Goal: Task Accomplishment & Management: Manage account settings

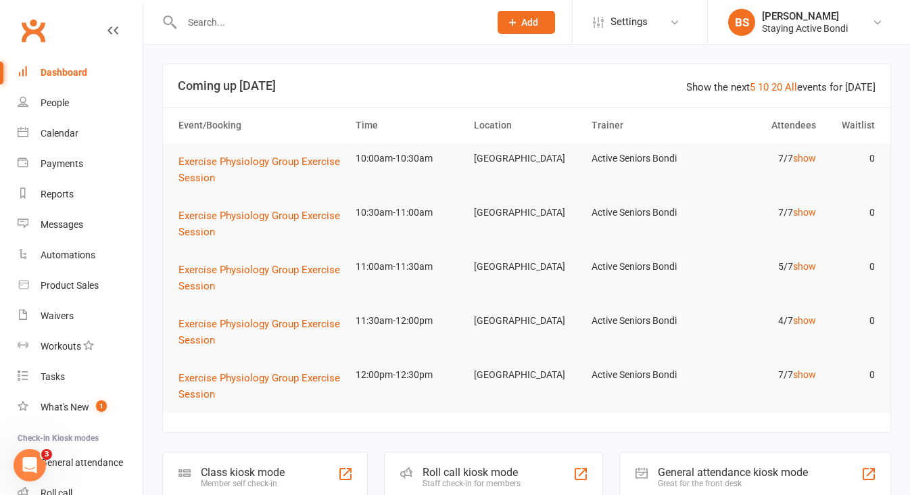
click at [230, 24] on input "text" at bounding box center [329, 22] width 302 height 19
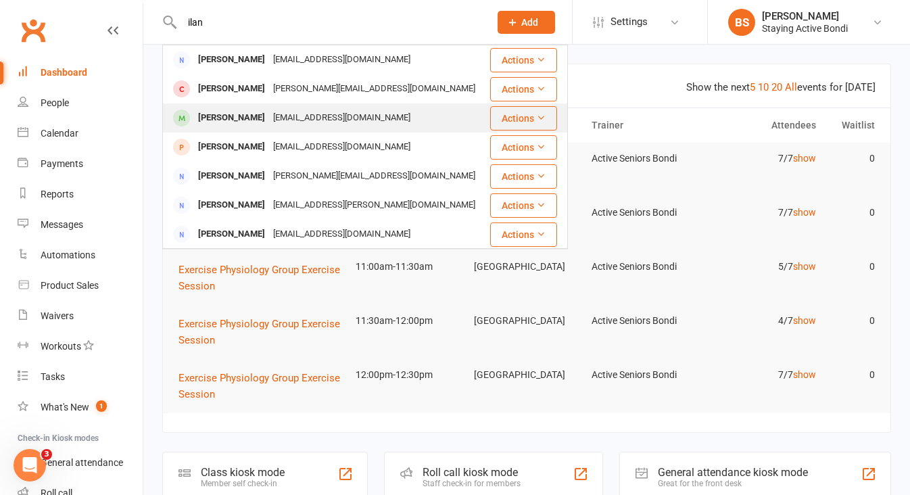
type input "ilan"
click at [220, 108] on div "[PERSON_NAME]" at bounding box center [231, 118] width 75 height 20
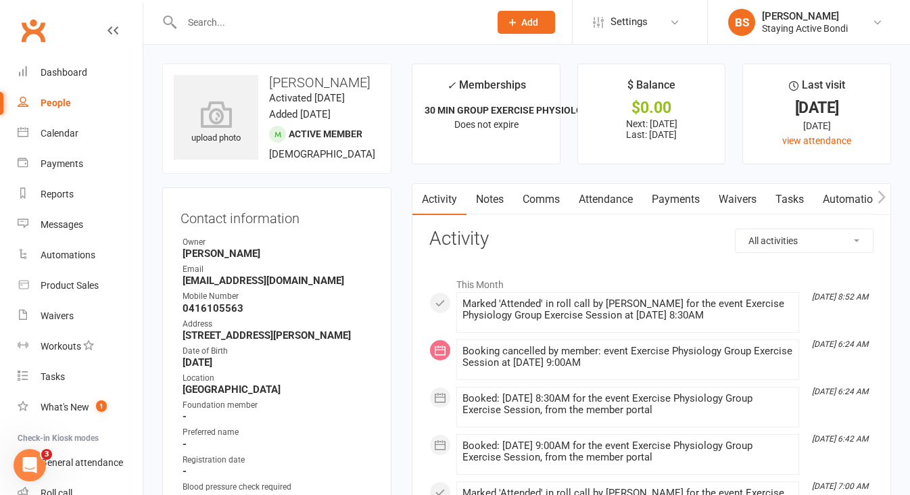
click at [881, 197] on icon "button" at bounding box center [881, 197] width 8 height 14
click at [779, 199] on link "Assessments" at bounding box center [762, 199] width 82 height 31
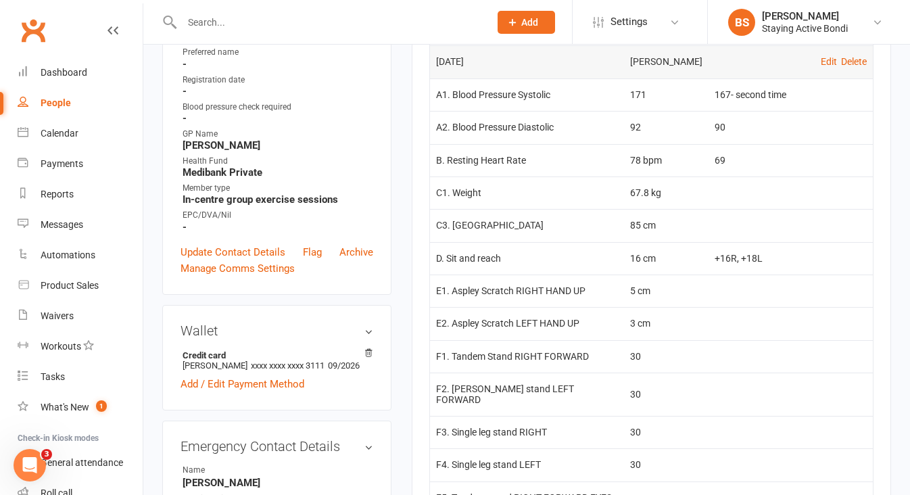
scroll to position [398, 0]
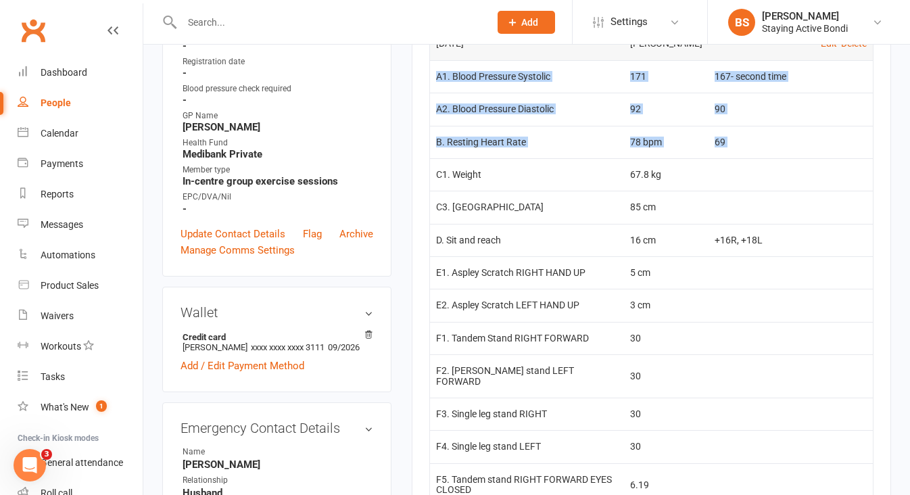
drag, startPoint x: 435, startPoint y: 80, endPoint x: 499, endPoint y: 171, distance: 111.0
click at [499, 171] on tbody "[DATE] [PERSON_NAME] Edit Delete A1. Blood Pressure Systolic 171 167- second ti…" at bounding box center [651, 386] width 443 height 718
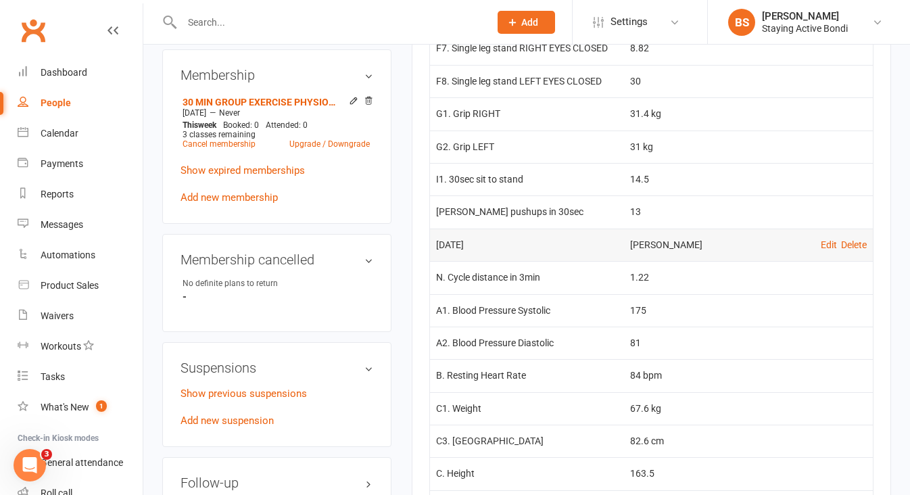
scroll to position [914, 0]
click at [661, 208] on td "13" at bounding box center [666, 213] width 85 height 32
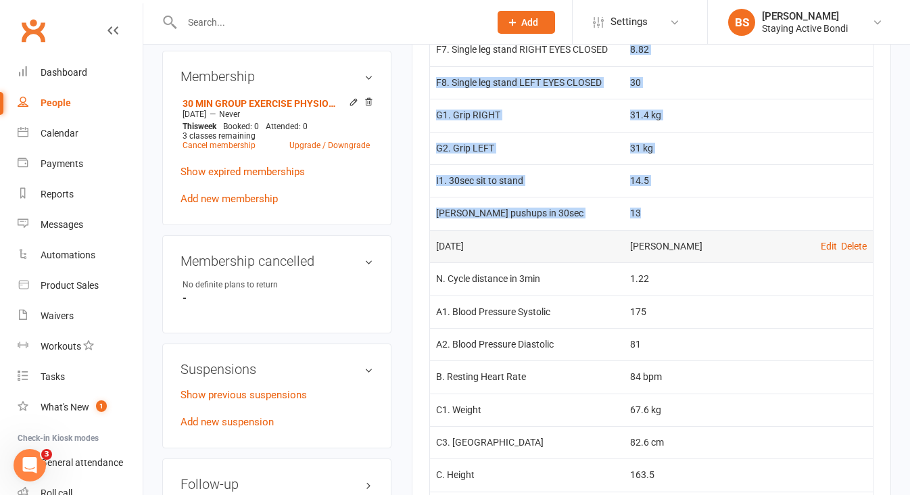
drag, startPoint x: 665, startPoint y: 209, endPoint x: 488, endPoint y: 52, distance: 236.1
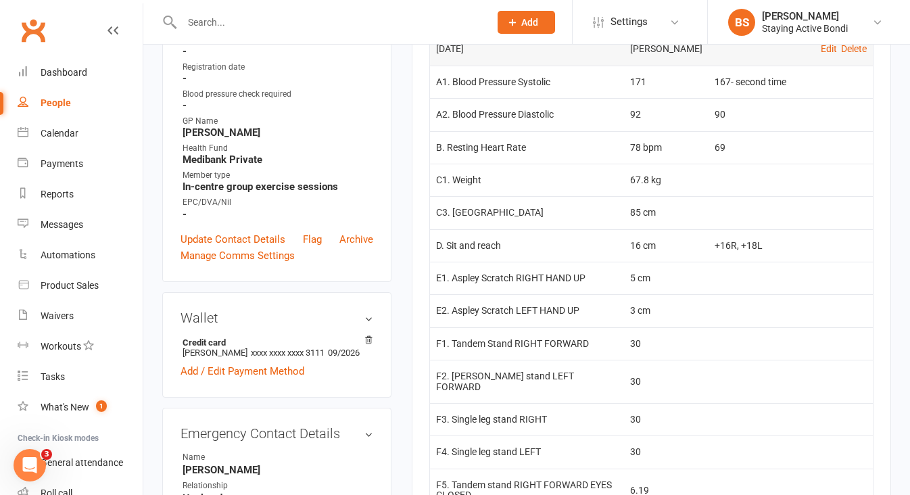
scroll to position [392, 0]
click at [450, 91] on td "A1. Blood Pressure Systolic" at bounding box center [526, 82] width 193 height 32
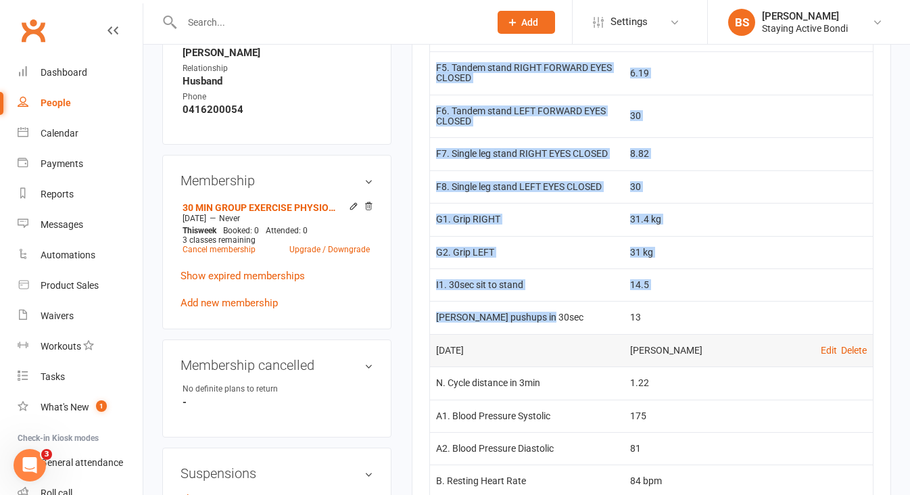
scroll to position [811, 0]
drag, startPoint x: 437, startPoint y: 88, endPoint x: 664, endPoint y: 314, distance: 320.3
copy tbody "A1. Blood Pressure Systolic 171 167- second time A2. Blood Pressure Diastolic 9…"
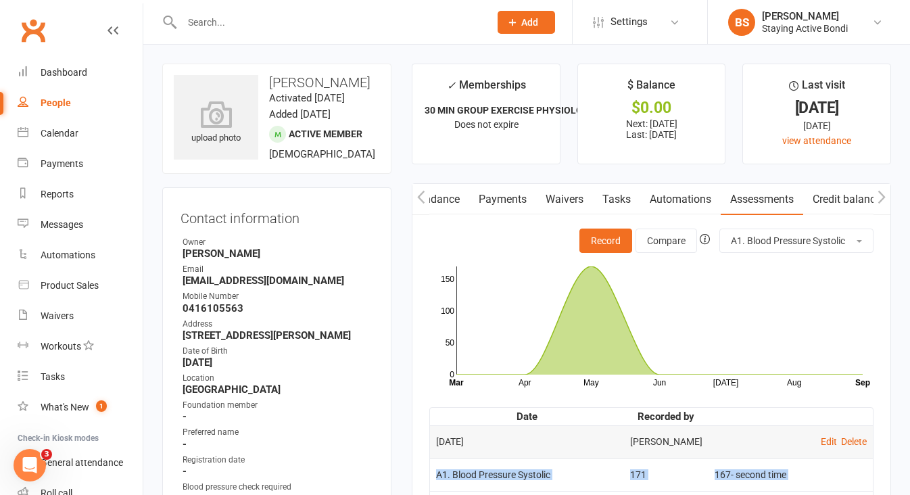
scroll to position [0, 0]
click at [238, 33] on div at bounding box center [321, 22] width 318 height 44
click at [231, 27] on input "text" at bounding box center [329, 22] width 302 height 19
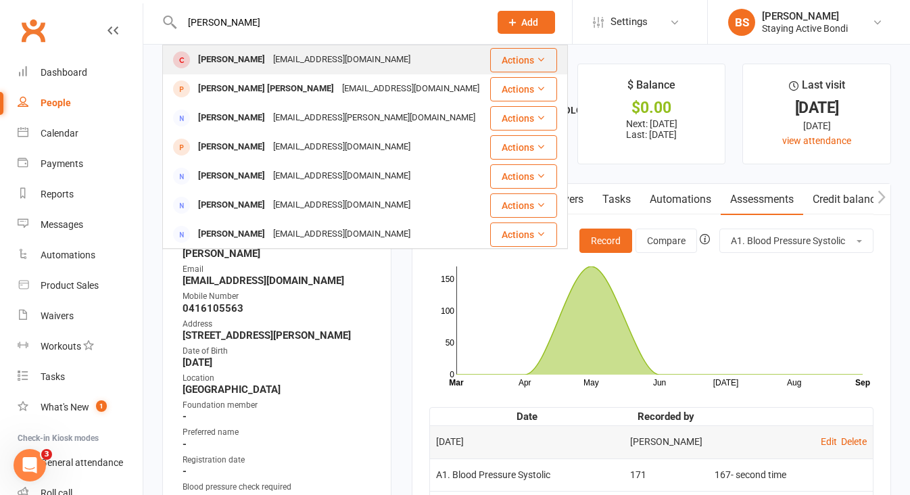
type input "[PERSON_NAME]"
drag, startPoint x: 233, startPoint y: 47, endPoint x: 228, endPoint y: 63, distance: 16.7
click at [228, 63] on div "[PERSON_NAME]" at bounding box center [231, 60] width 75 height 20
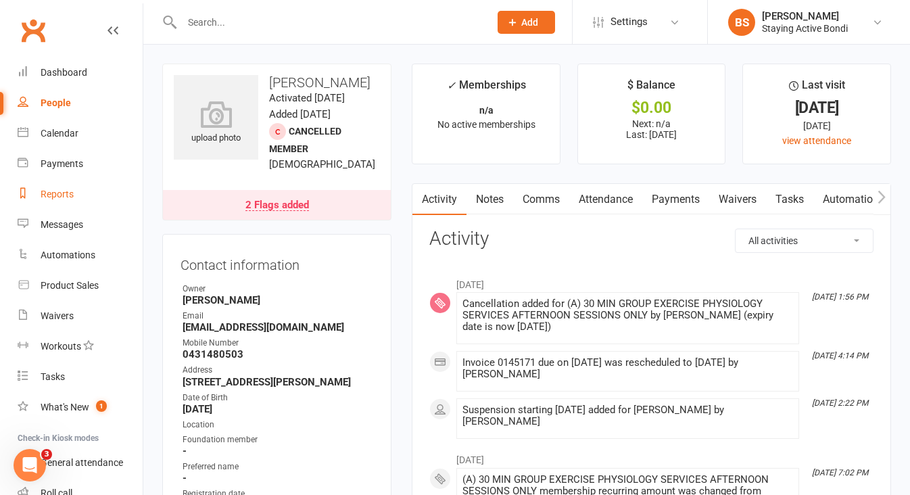
click at [58, 197] on div "Reports" at bounding box center [57, 194] width 33 height 11
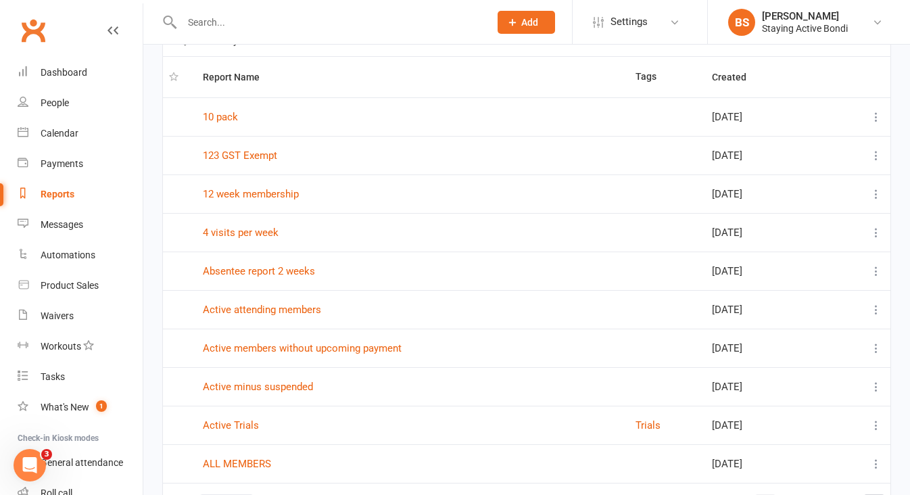
scroll to position [89, 0]
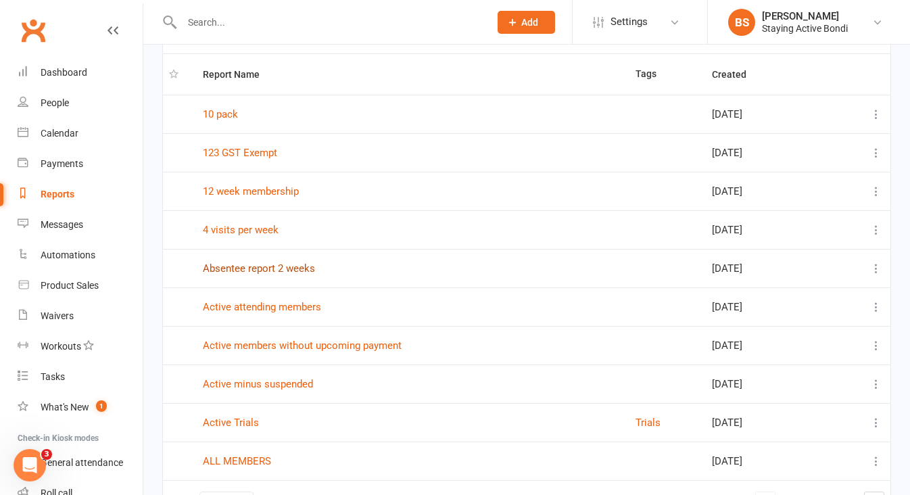
click at [293, 270] on link "Absentee report 2 weeks" at bounding box center [259, 268] width 112 height 12
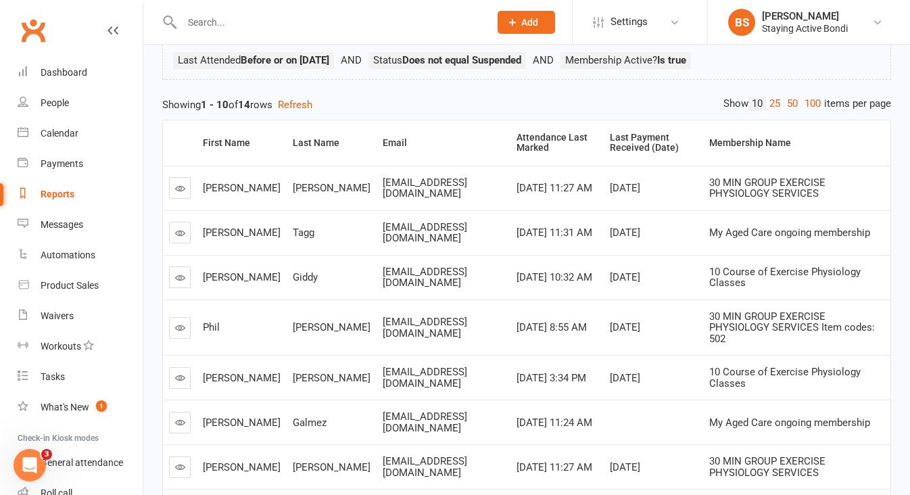
scroll to position [105, 0]
click at [185, 189] on link at bounding box center [180, 187] width 22 height 22
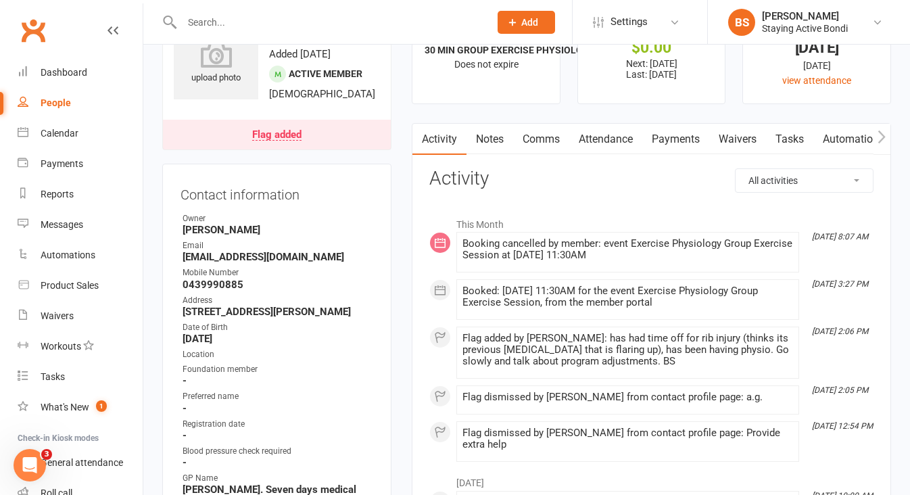
scroll to position [95, 0]
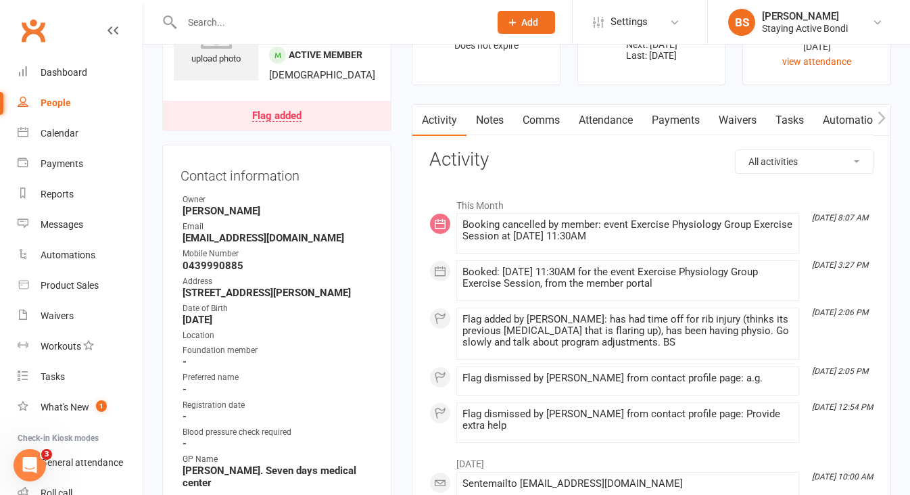
click at [687, 122] on link "Payments" at bounding box center [675, 120] width 67 height 31
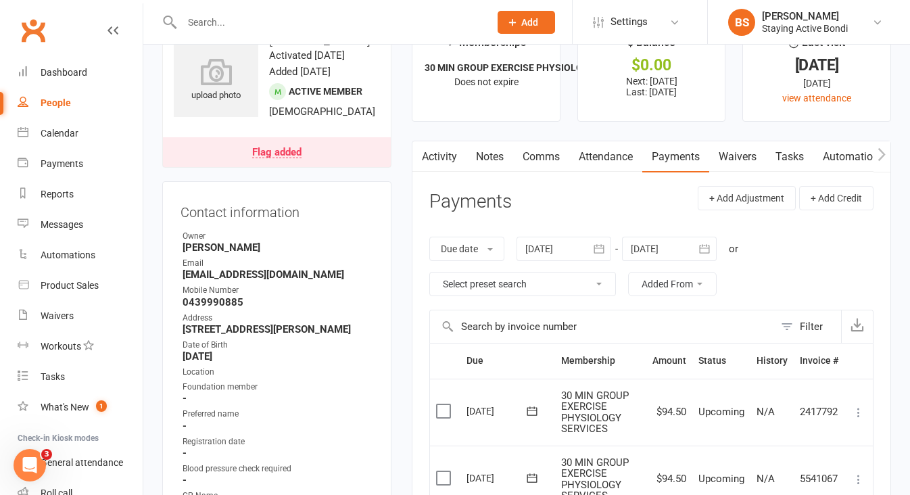
scroll to position [47, 0]
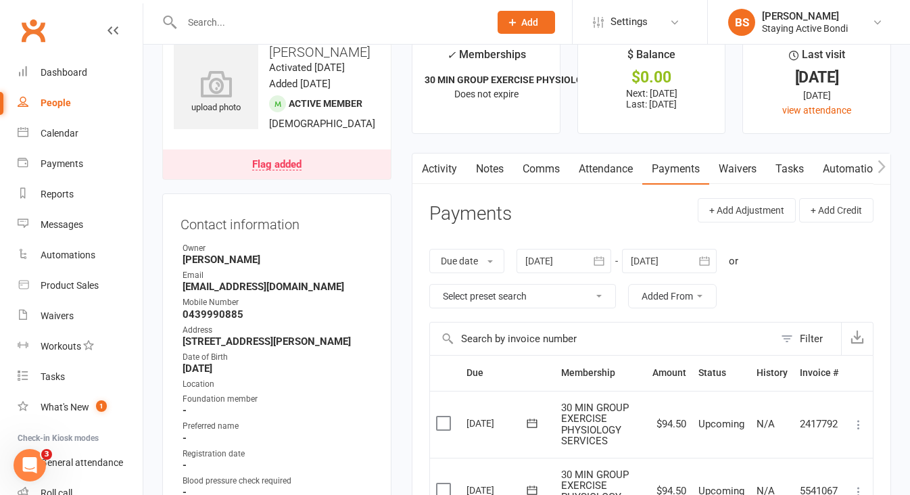
click at [597, 164] on link "Attendance" at bounding box center [605, 168] width 73 height 31
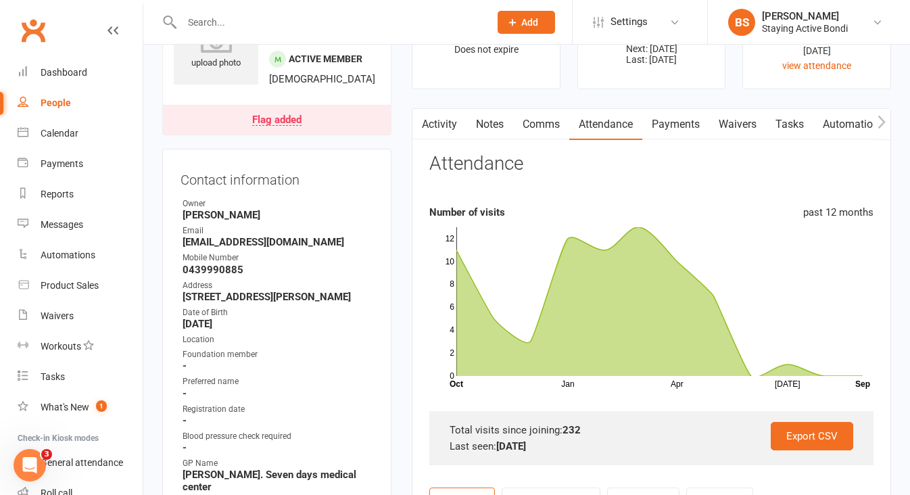
scroll to position [61, 0]
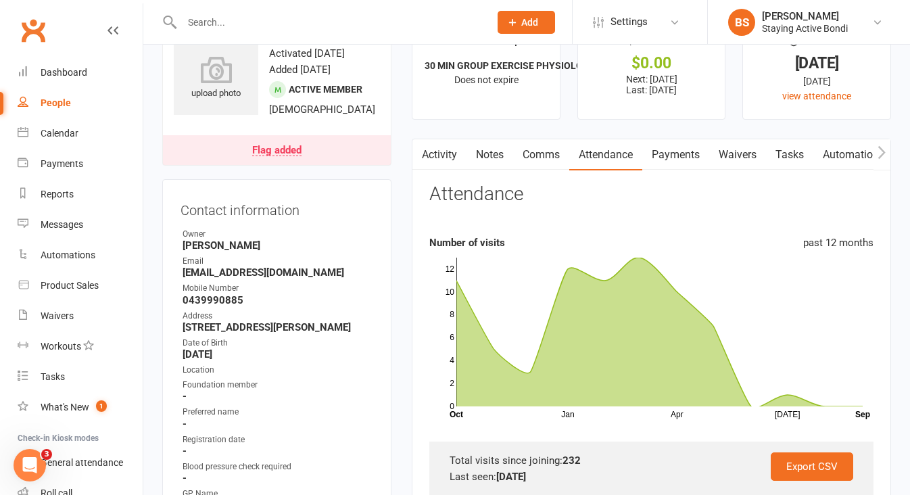
click at [531, 153] on link "Comms" at bounding box center [541, 154] width 56 height 31
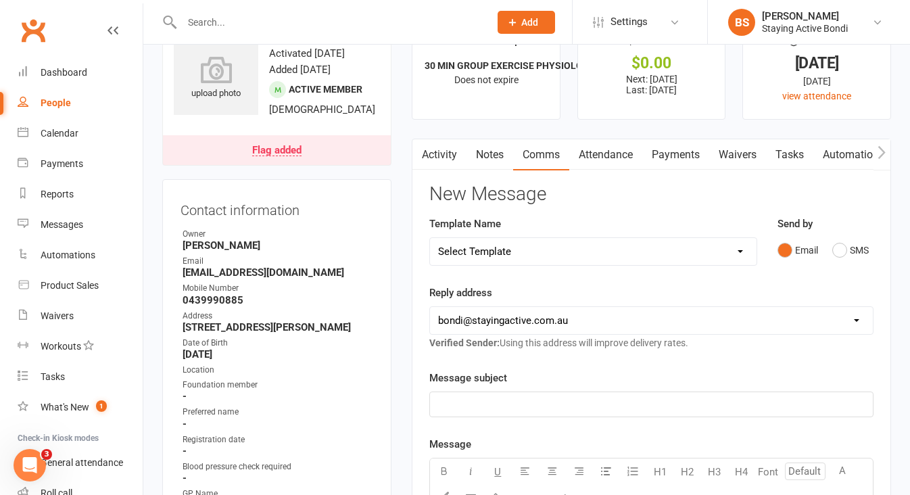
select select "2"
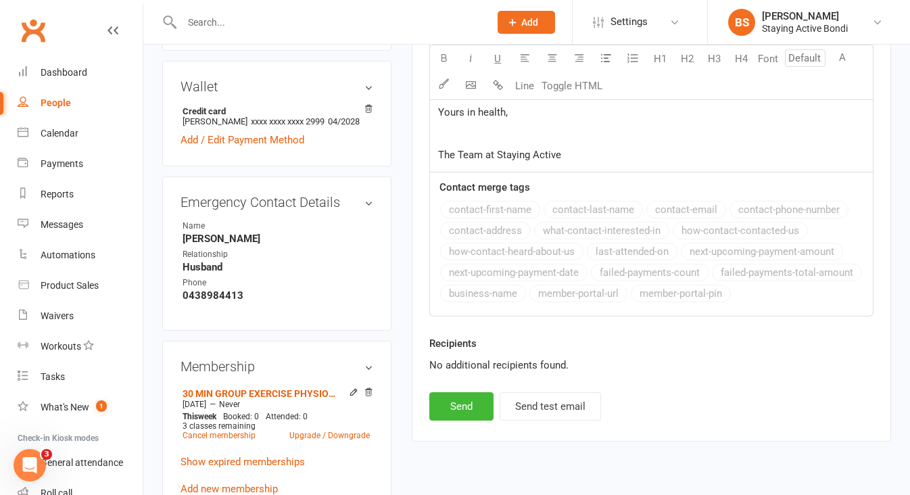
scroll to position [684, 0]
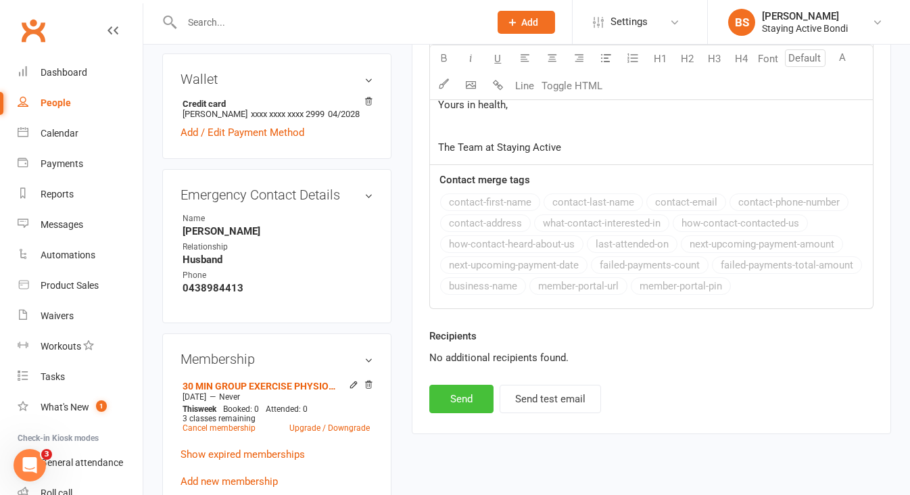
click at [460, 401] on button "Send" at bounding box center [461, 399] width 64 height 28
select select
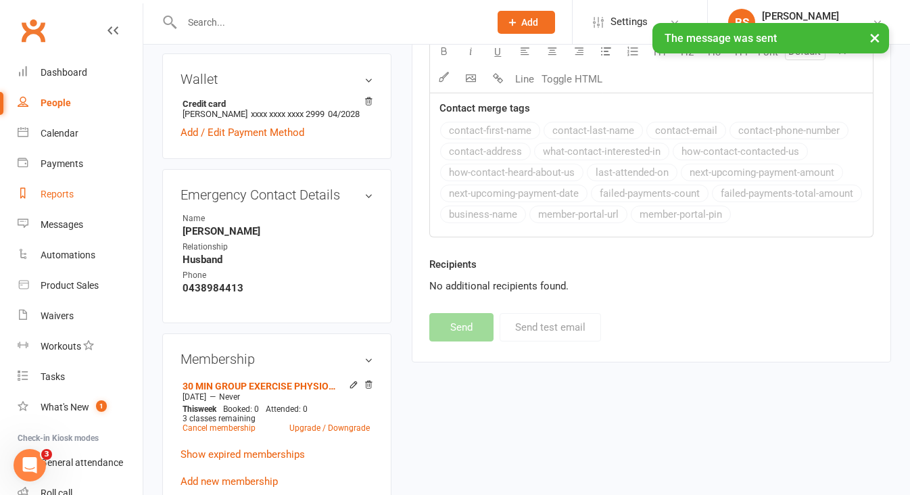
click at [57, 193] on div "Reports" at bounding box center [57, 194] width 33 height 11
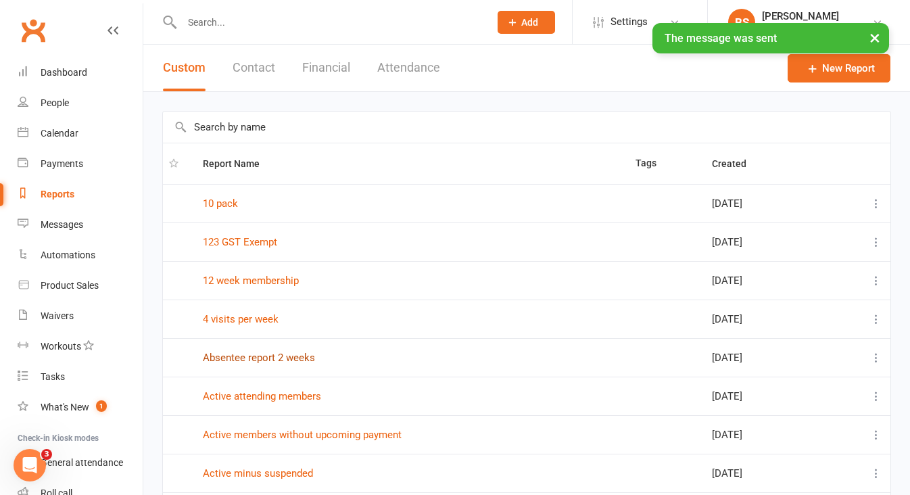
click at [254, 356] on link "Absentee report 2 weeks" at bounding box center [259, 358] width 112 height 12
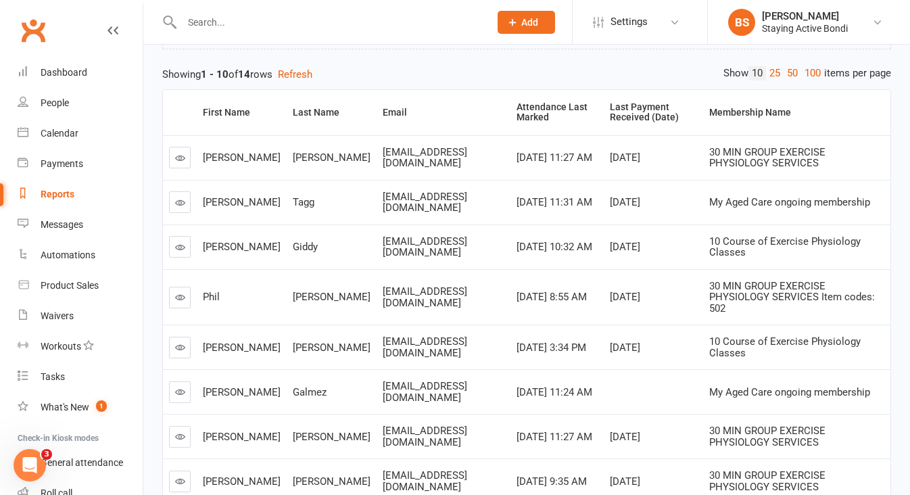
scroll to position [135, 0]
click at [184, 293] on icon at bounding box center [180, 298] width 10 height 10
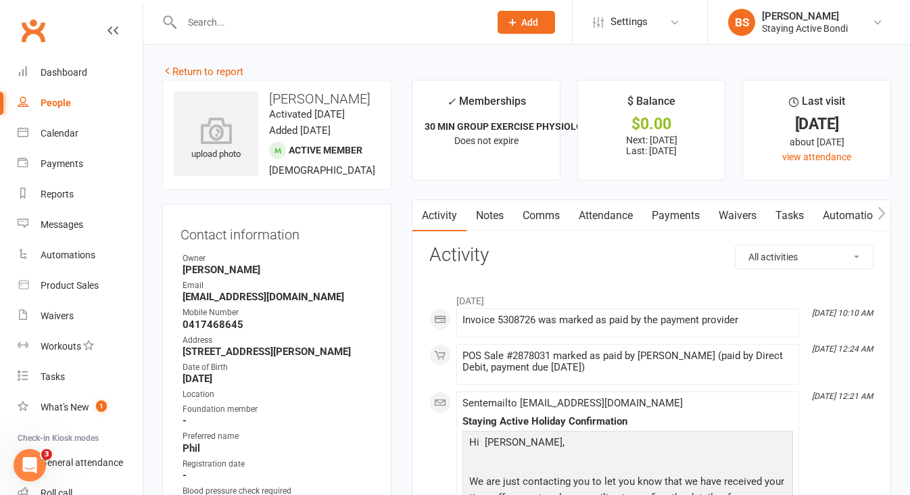
click at [669, 212] on link "Payments" at bounding box center [675, 215] width 67 height 31
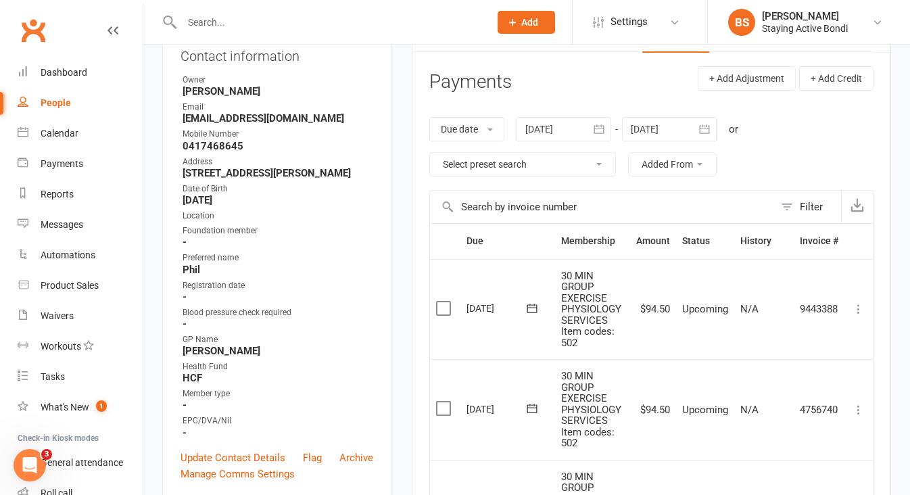
scroll to position [153, 0]
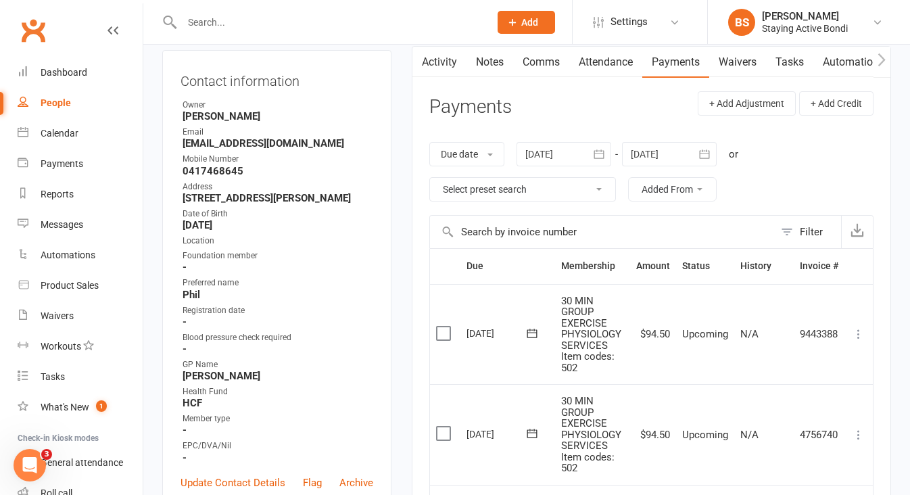
click at [538, 147] on div at bounding box center [563, 154] width 95 height 24
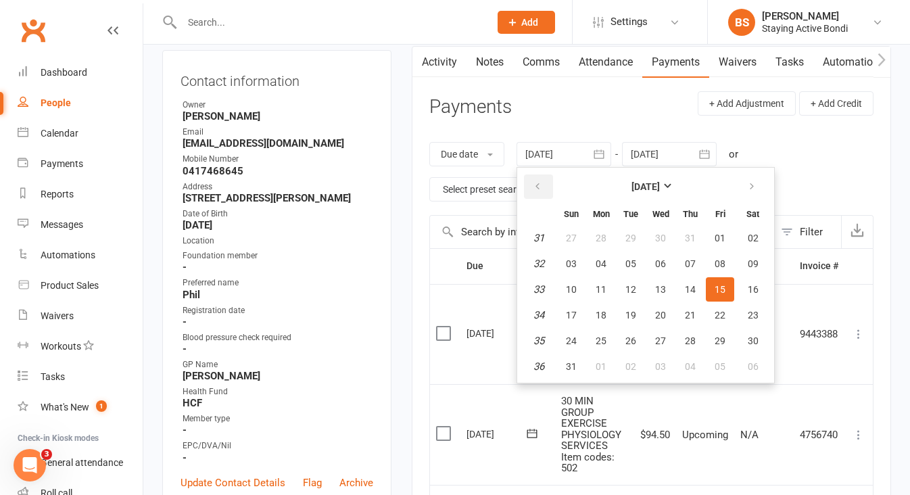
click at [533, 178] on button "button" at bounding box center [538, 186] width 29 height 24
click at [567, 233] on button "01" at bounding box center [571, 238] width 28 height 24
type input "[DATE]"
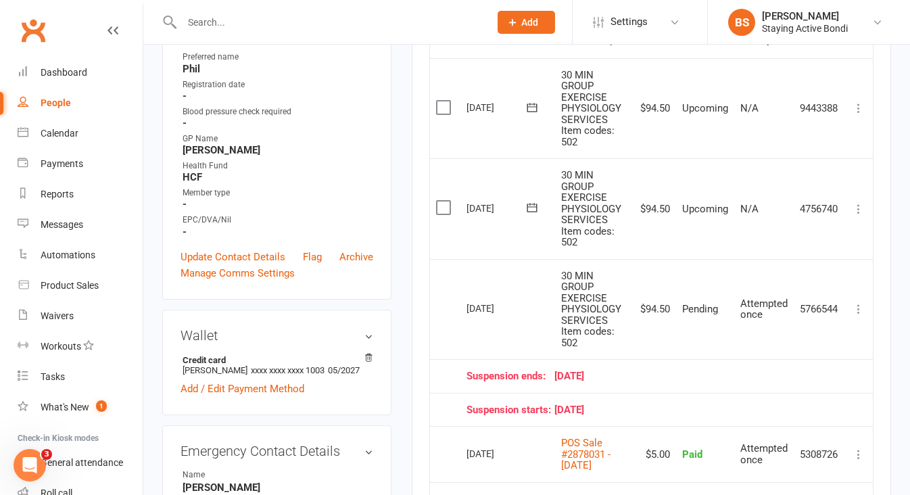
scroll to position [383, 0]
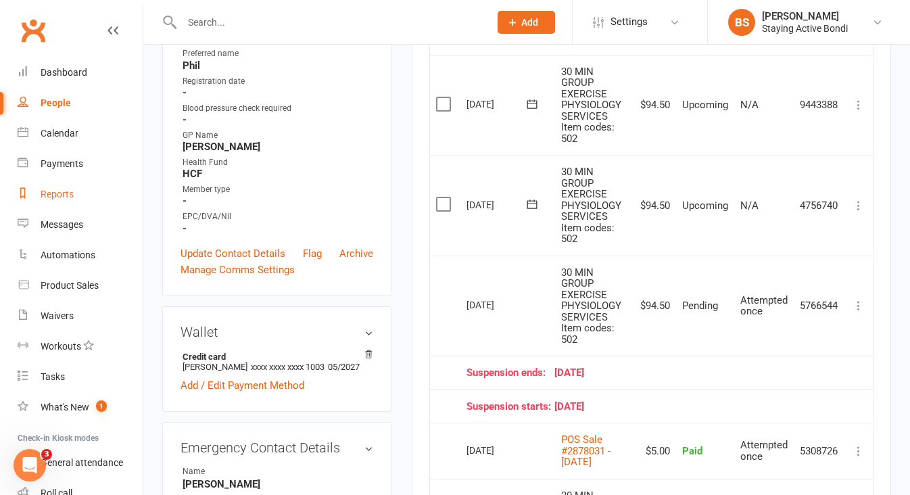
click at [54, 199] on div "Reports" at bounding box center [57, 194] width 33 height 11
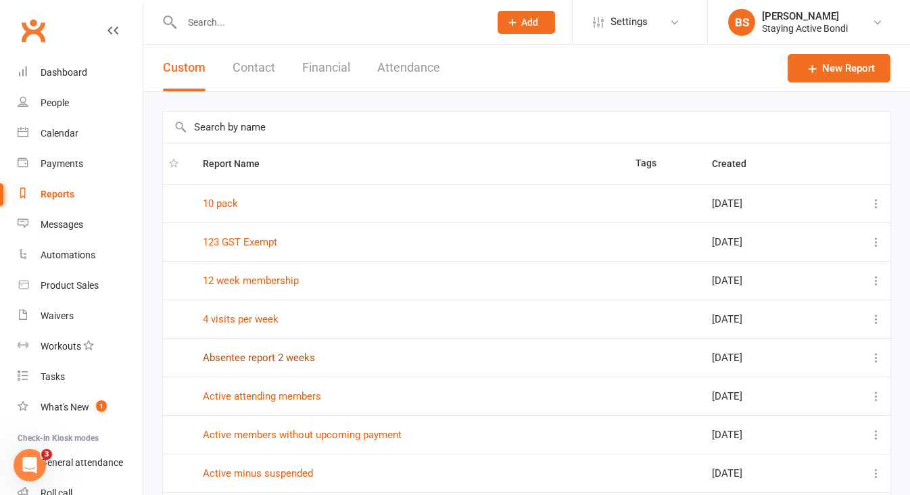
click at [259, 357] on link "Absentee report 2 weeks" at bounding box center [259, 358] width 112 height 12
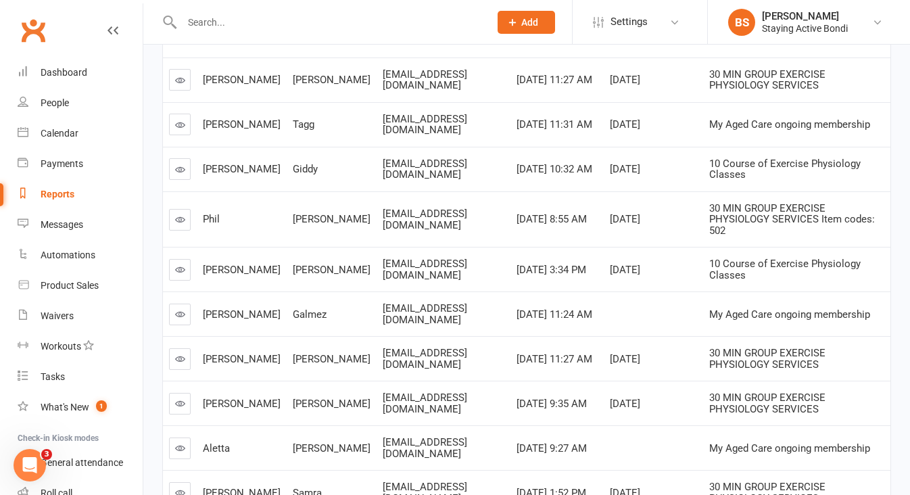
scroll to position [222, 0]
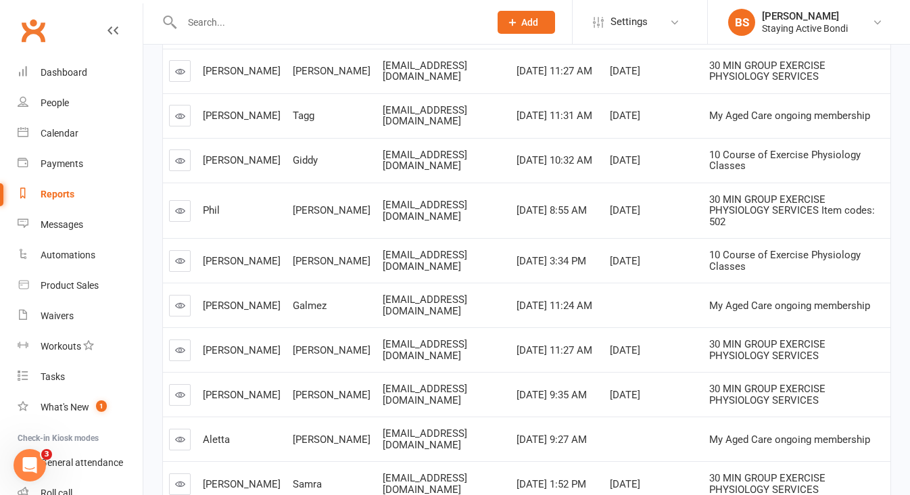
click at [180, 345] on icon at bounding box center [180, 350] width 10 height 10
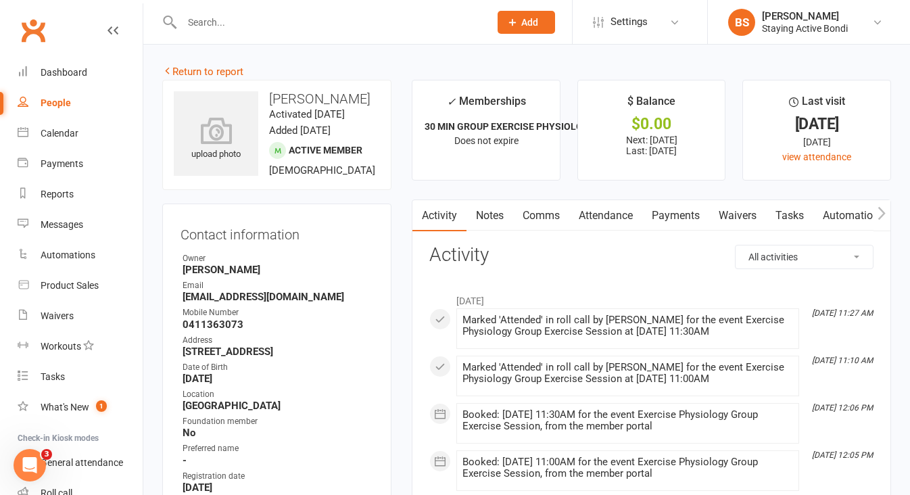
click at [673, 213] on link "Payments" at bounding box center [675, 215] width 67 height 31
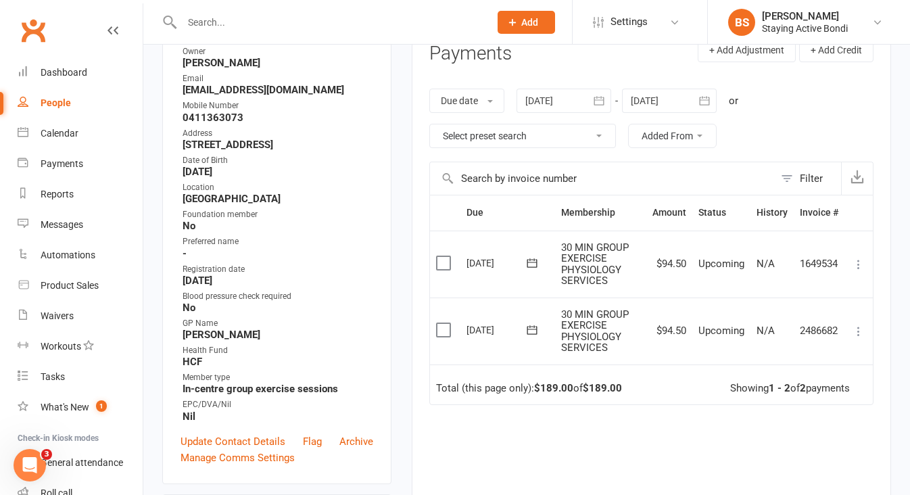
scroll to position [206, 0]
click at [569, 100] on div at bounding box center [563, 102] width 95 height 24
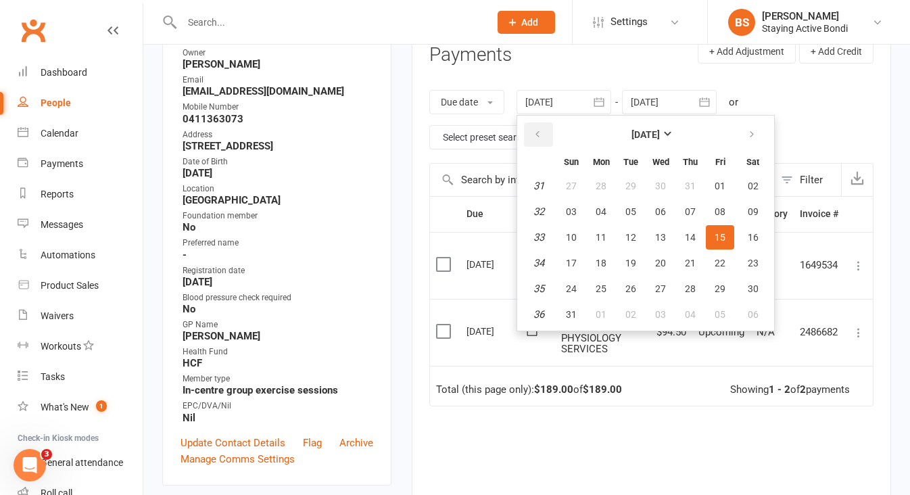
click at [548, 139] on button "button" at bounding box center [538, 134] width 29 height 24
click at [574, 197] on table "[DATE] Sun Mon Tue Wed Thu Fri Sat 23 01 02 03 04 05 06 07 24 08 09 10 11 12 13…" at bounding box center [645, 223] width 251 height 210
click at [577, 180] on span "01" at bounding box center [571, 185] width 11 height 11
type input "[DATE]"
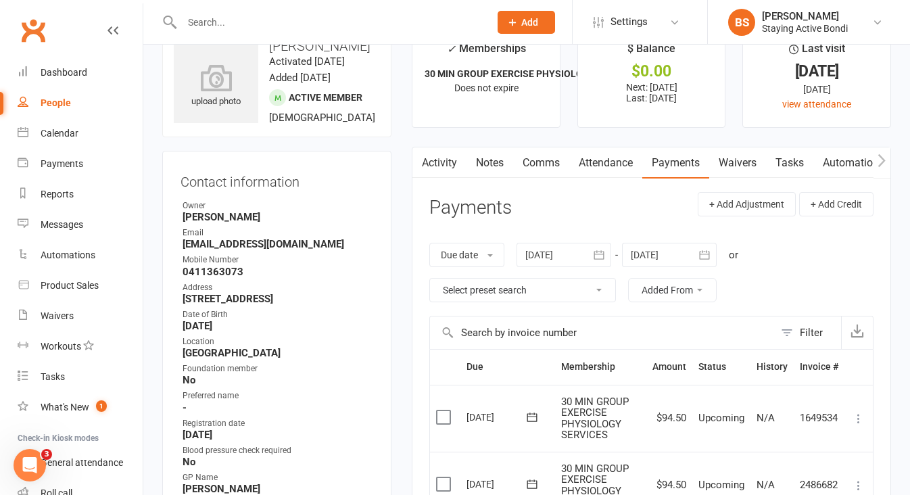
scroll to position [0, 0]
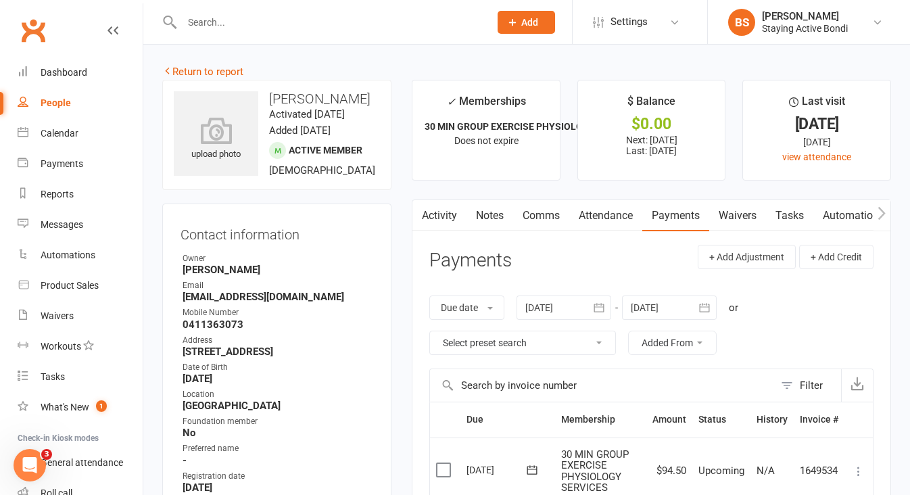
click at [600, 216] on link "Attendance" at bounding box center [605, 215] width 73 height 31
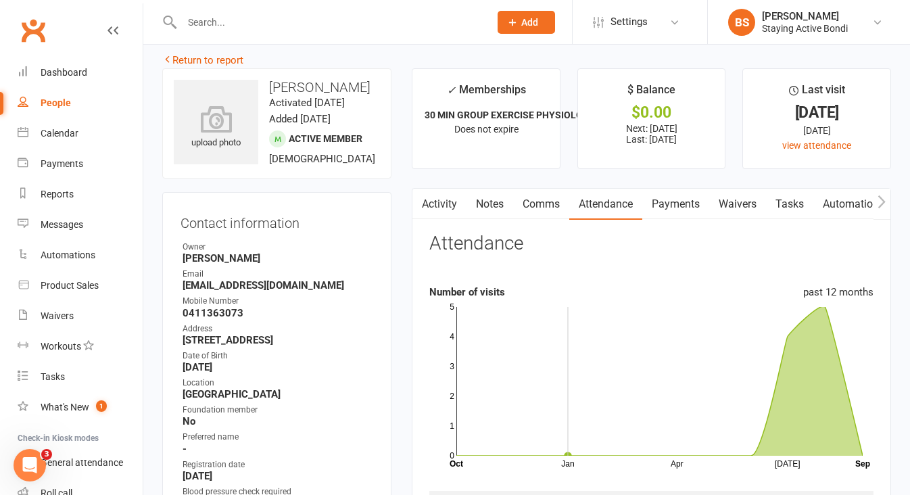
scroll to position [9, 0]
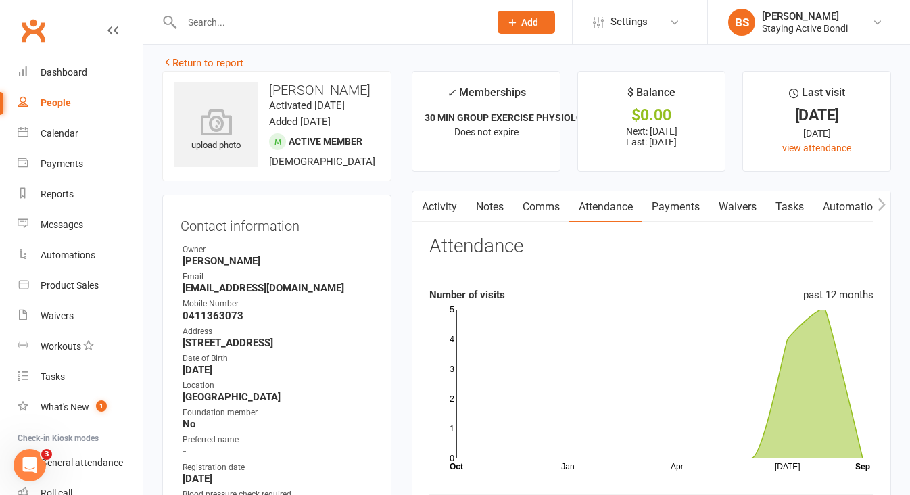
click at [539, 206] on link "Comms" at bounding box center [541, 206] width 56 height 31
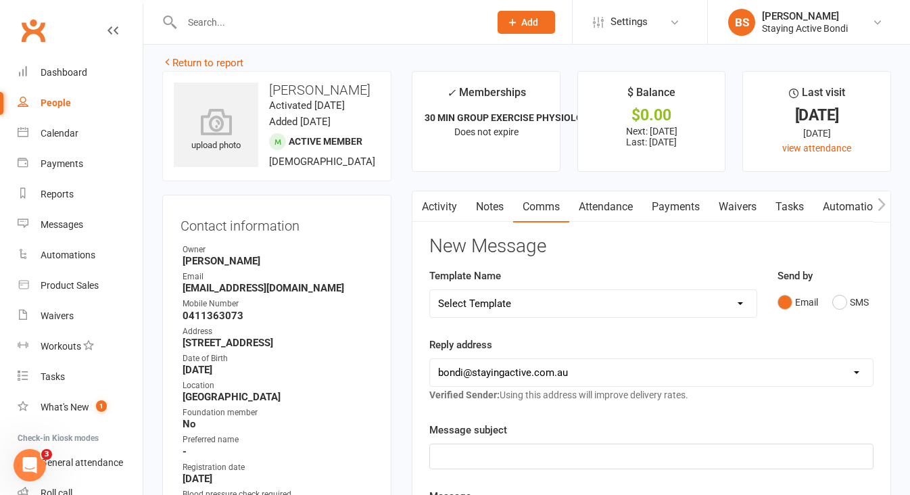
select select "2"
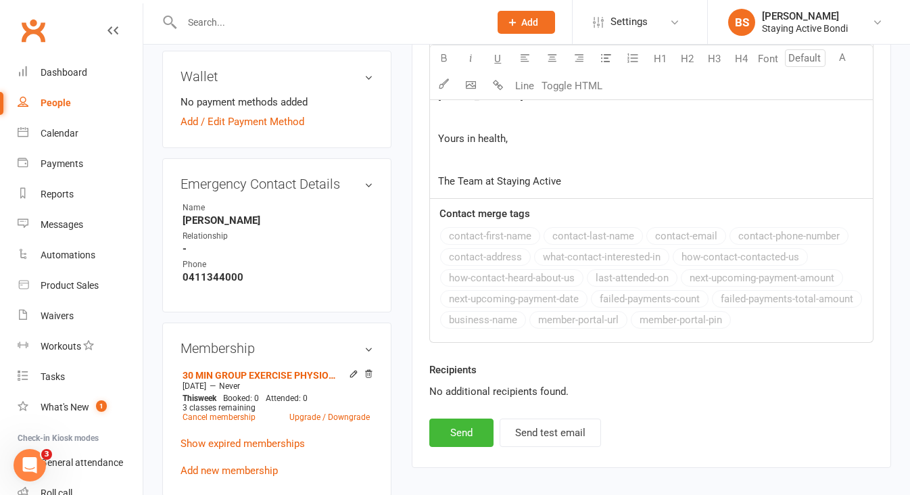
scroll to position [691, 0]
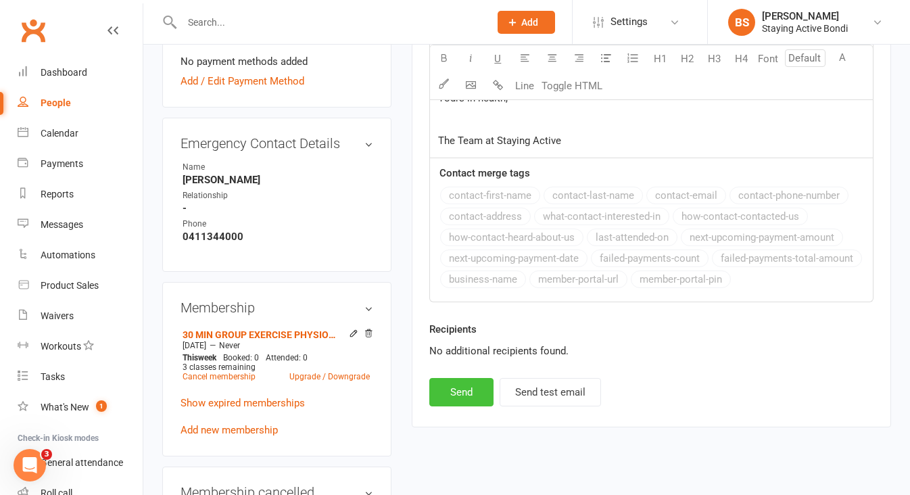
click at [460, 386] on button "Send" at bounding box center [461, 392] width 64 height 28
select select
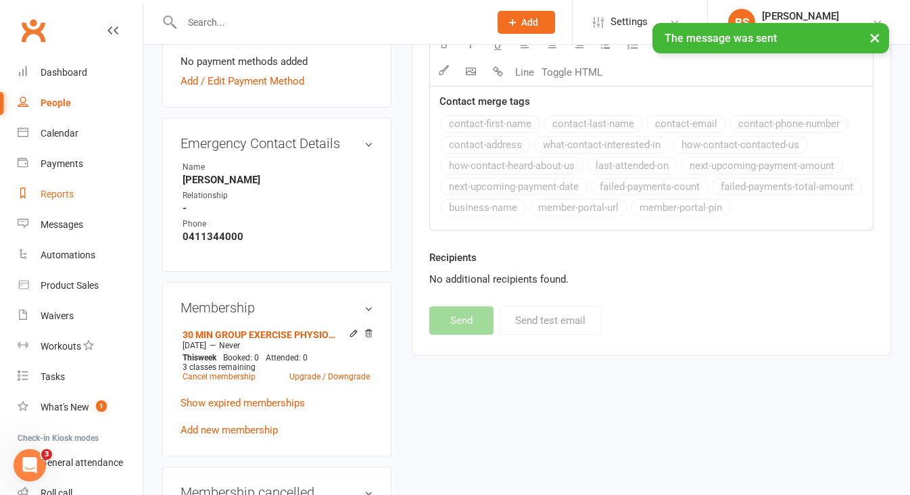
click at [53, 195] on div "Reports" at bounding box center [57, 194] width 33 height 11
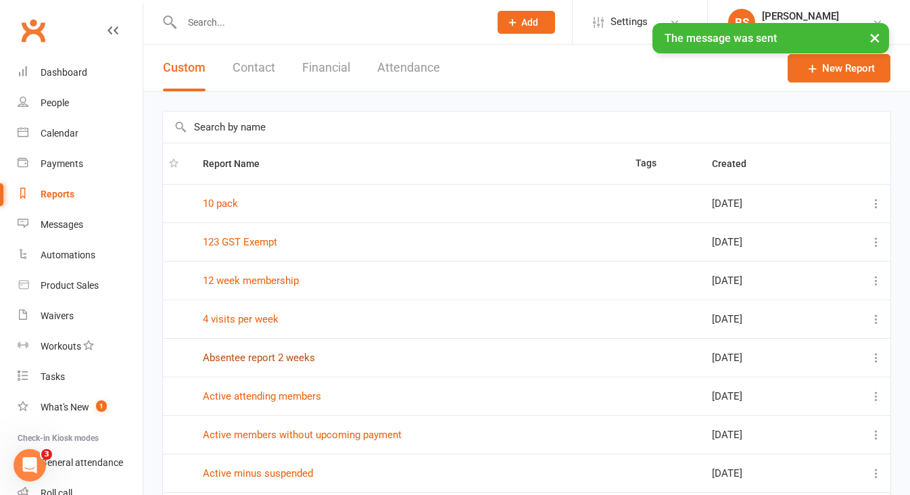
click at [254, 357] on link "Absentee report 2 weeks" at bounding box center [259, 358] width 112 height 12
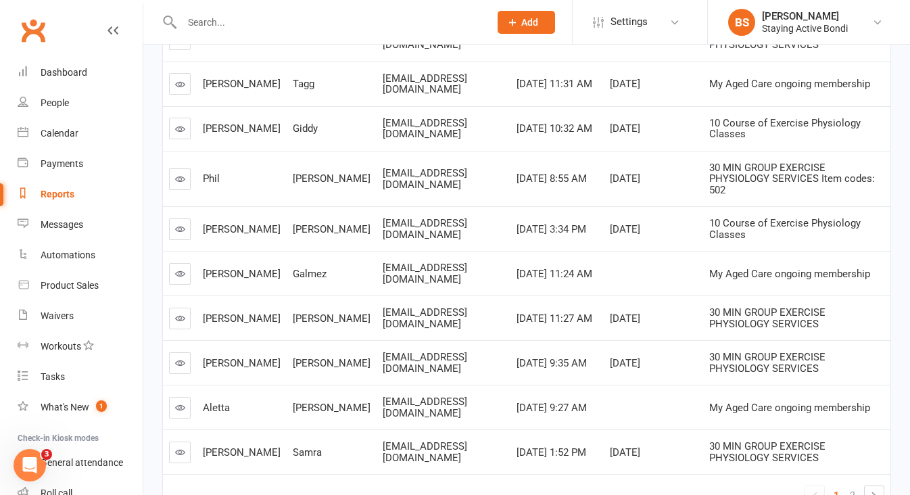
scroll to position [258, 0]
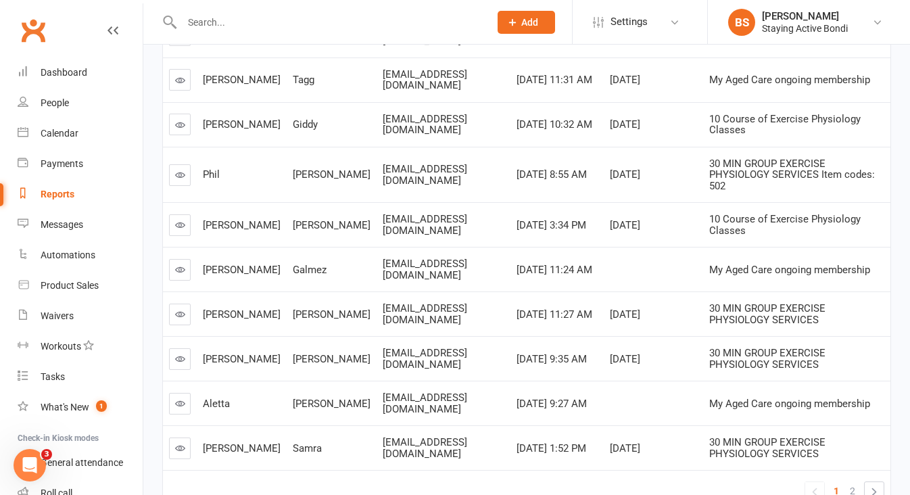
click at [178, 354] on icon at bounding box center [180, 359] width 10 height 10
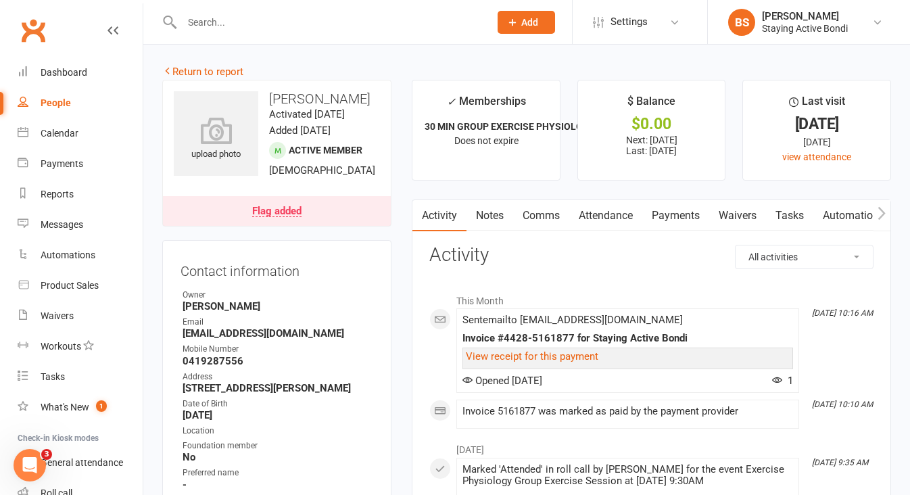
click at [671, 214] on link "Payments" at bounding box center [675, 215] width 67 height 31
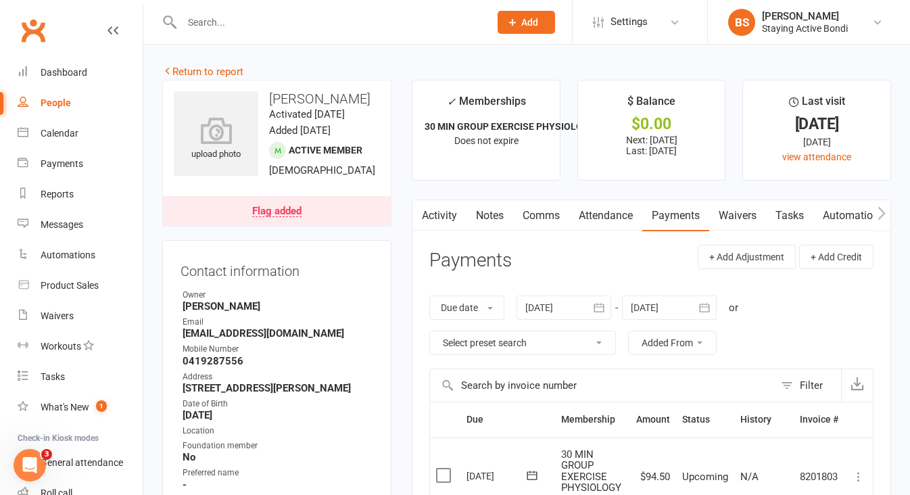
click at [491, 216] on link "Notes" at bounding box center [489, 215] width 47 height 31
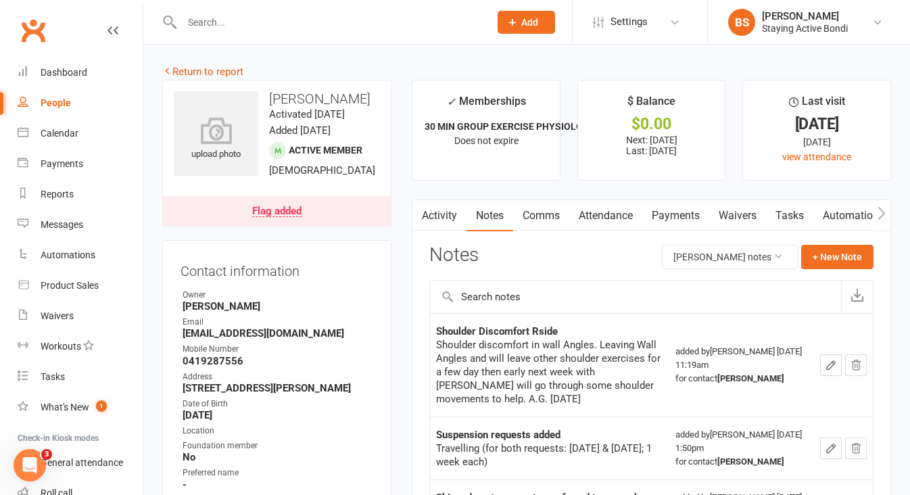
click at [620, 216] on link "Attendance" at bounding box center [605, 215] width 73 height 31
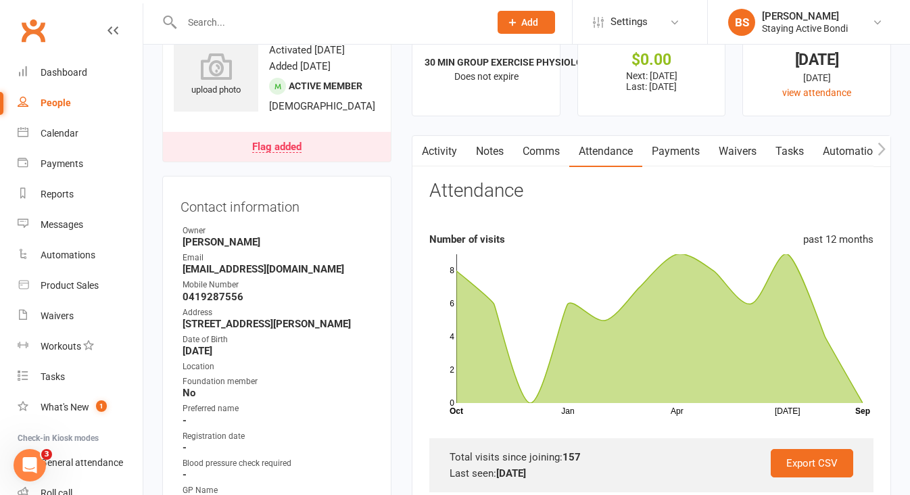
scroll to position [73, 0]
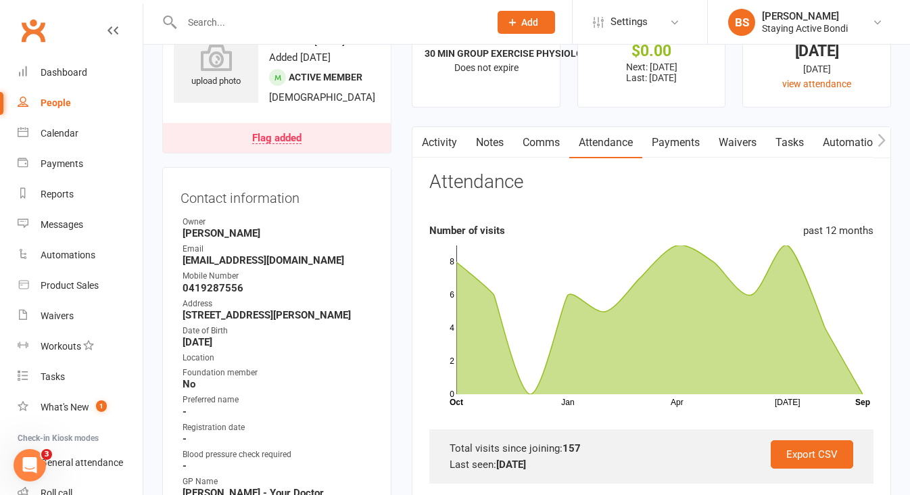
click at [285, 144] on div "Flag added" at bounding box center [276, 138] width 49 height 11
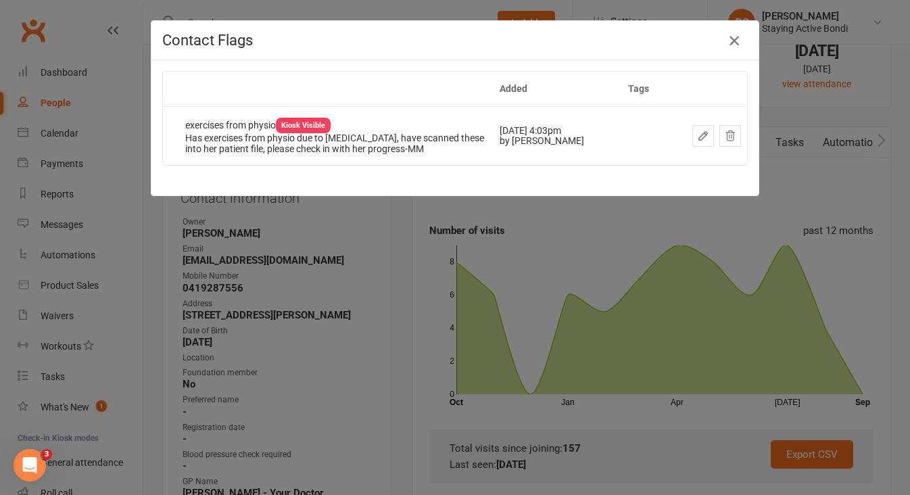
click at [735, 40] on icon "button" at bounding box center [734, 40] width 16 height 16
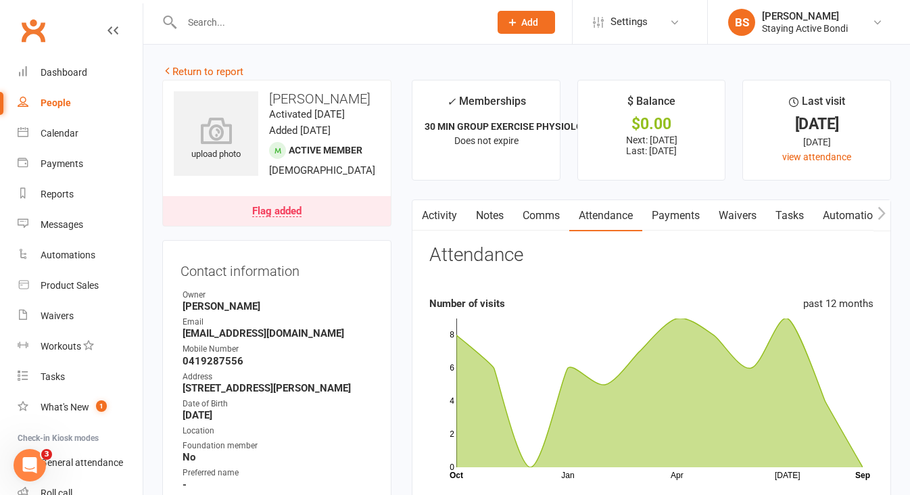
scroll to position [1, 0]
click at [539, 215] on link "Comms" at bounding box center [541, 214] width 56 height 31
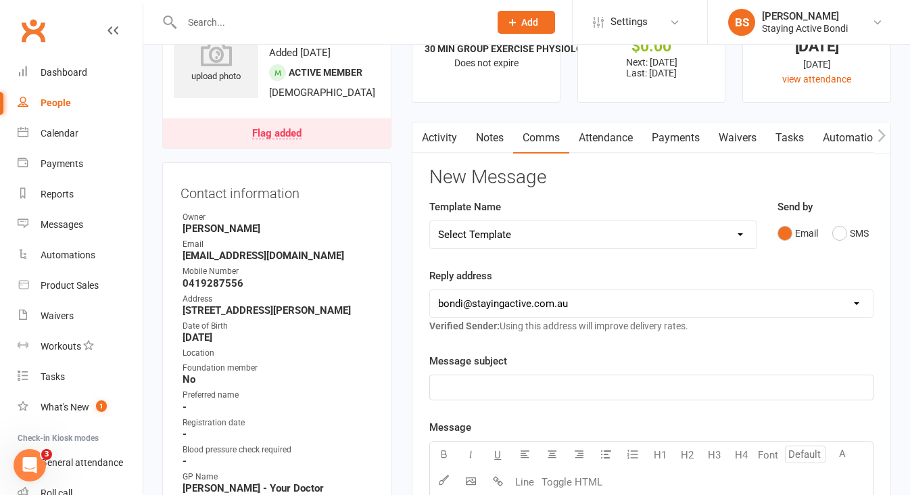
scroll to position [99, 0]
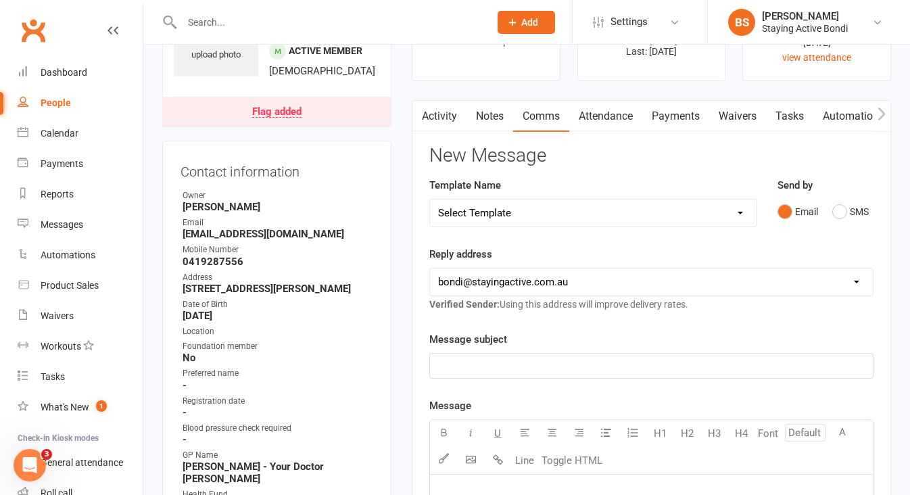
select select "2"
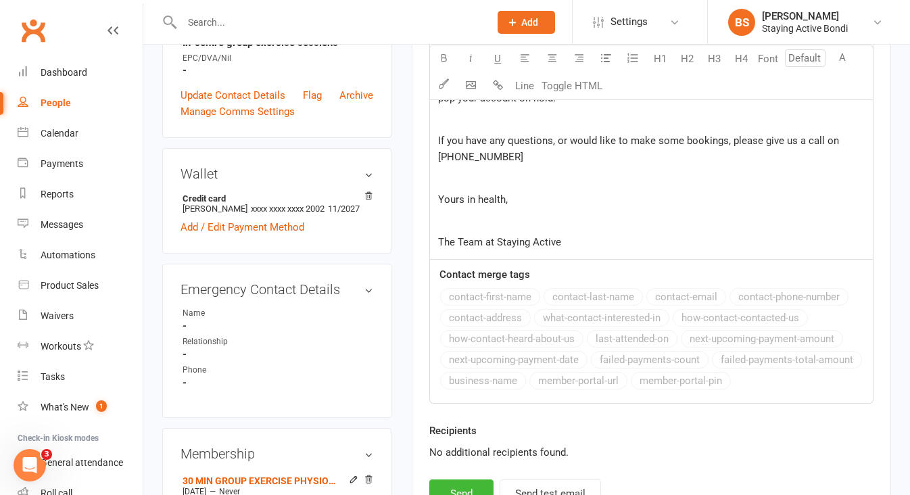
scroll to position [623, 0]
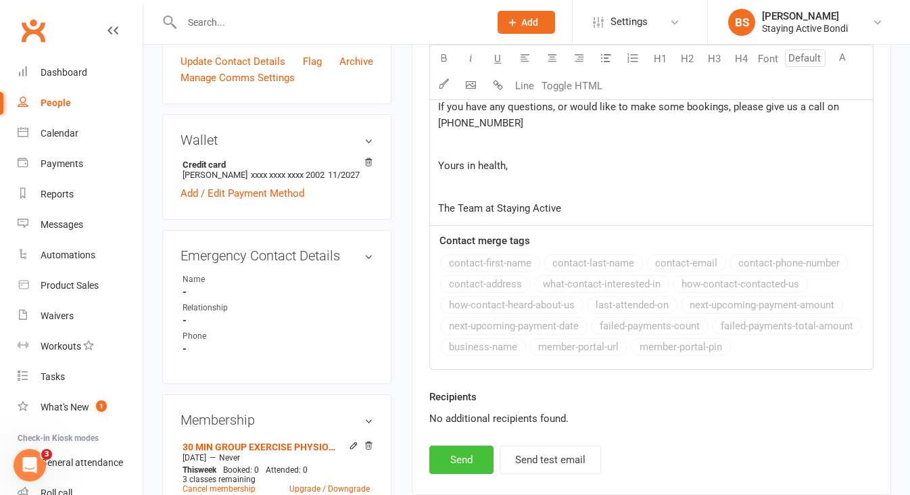
click at [464, 460] on button "Send" at bounding box center [461, 459] width 64 height 28
select select
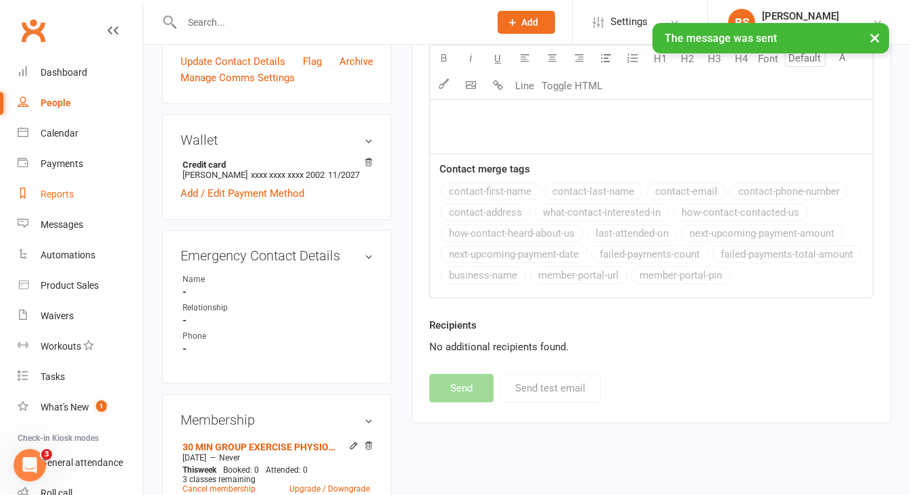
click at [48, 198] on div "Reports" at bounding box center [57, 194] width 33 height 11
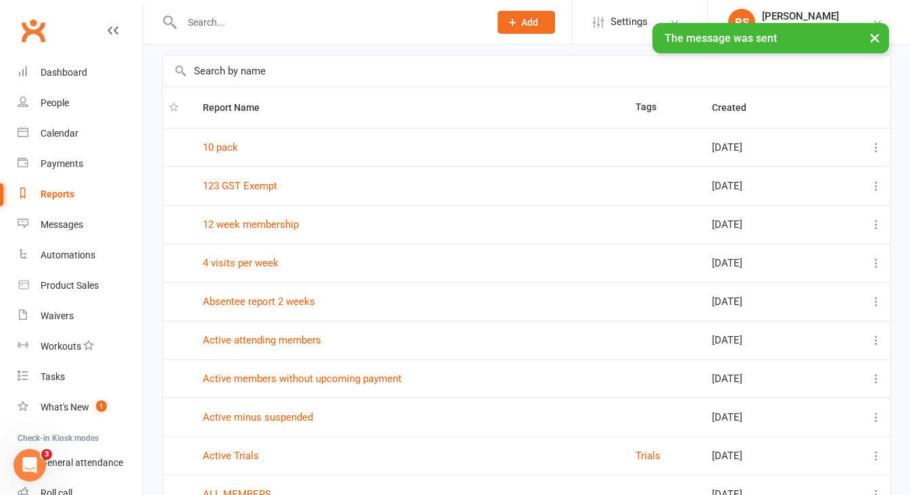
scroll to position [67, 0]
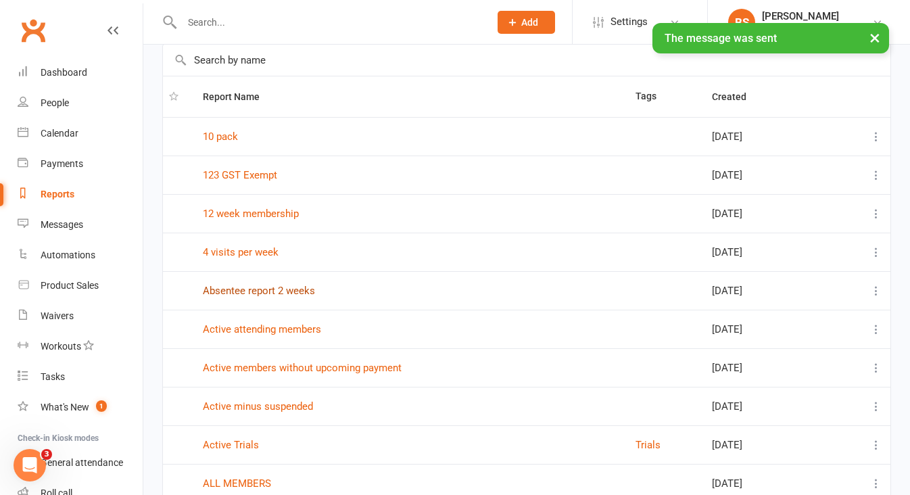
click at [276, 293] on link "Absentee report 2 weeks" at bounding box center [259, 291] width 112 height 12
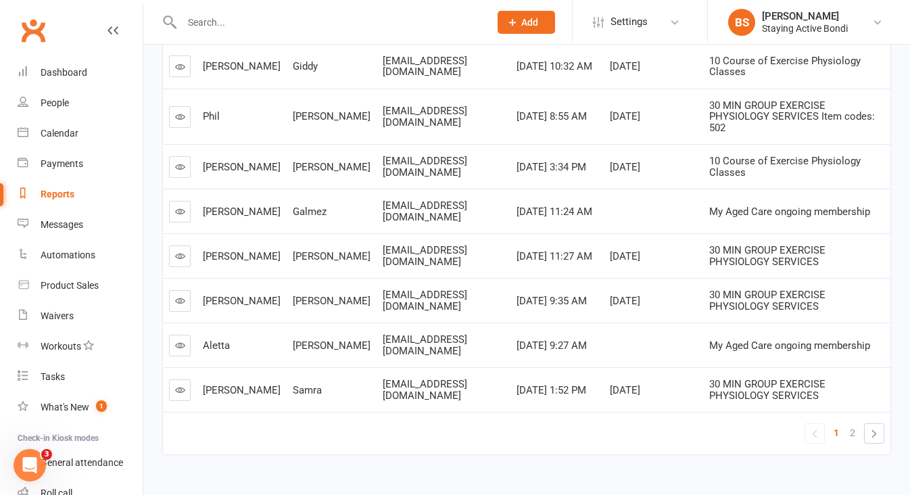
scroll to position [333, 0]
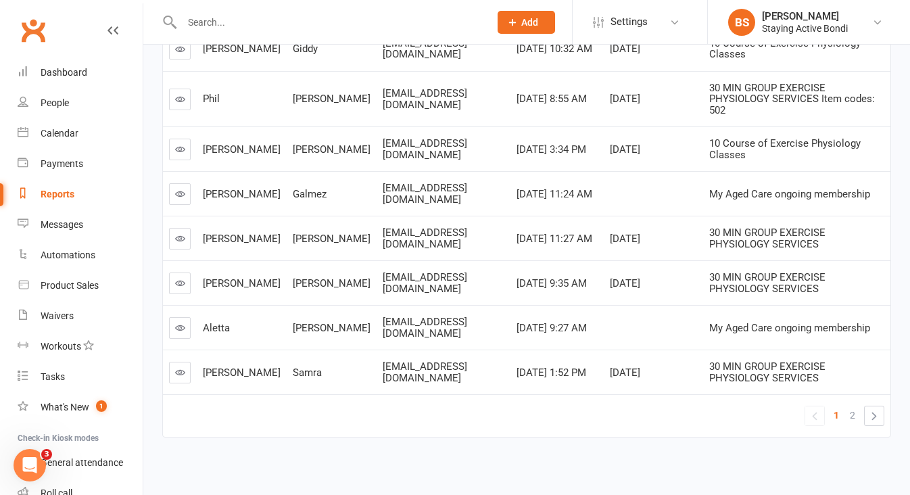
click at [183, 363] on link at bounding box center [180, 373] width 22 height 22
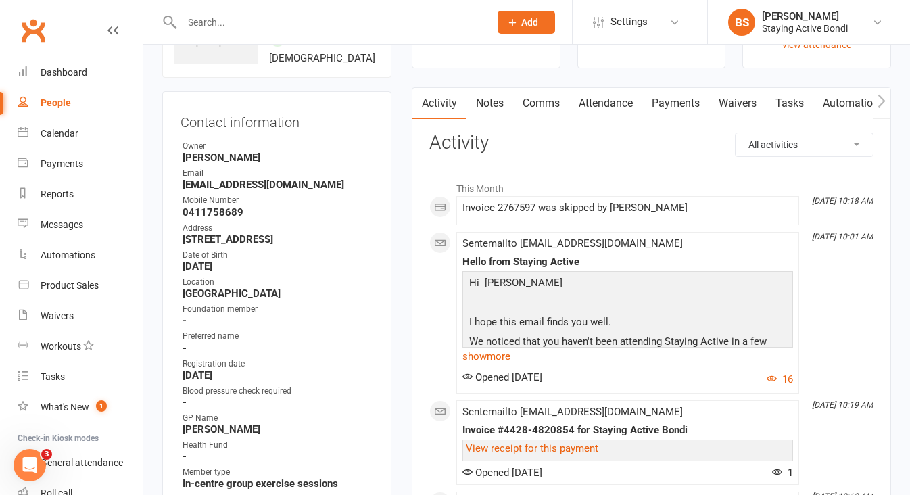
scroll to position [110, 0]
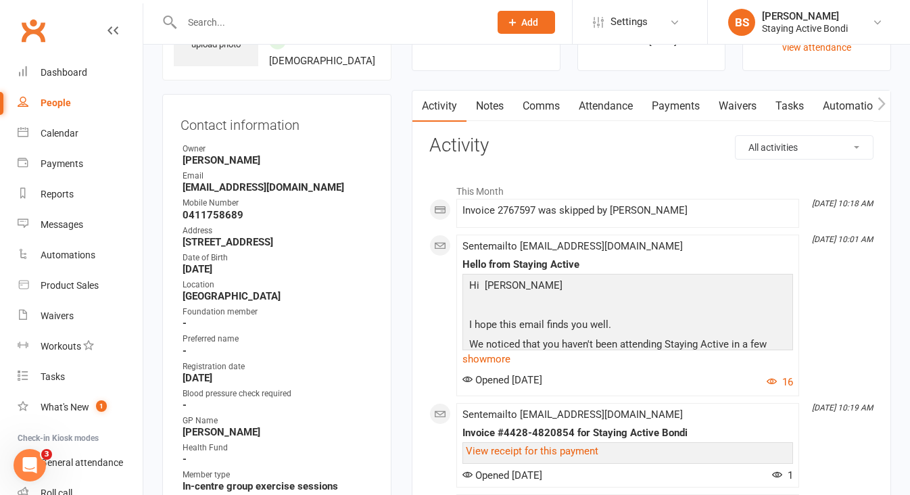
click at [496, 101] on link "Notes" at bounding box center [489, 106] width 47 height 31
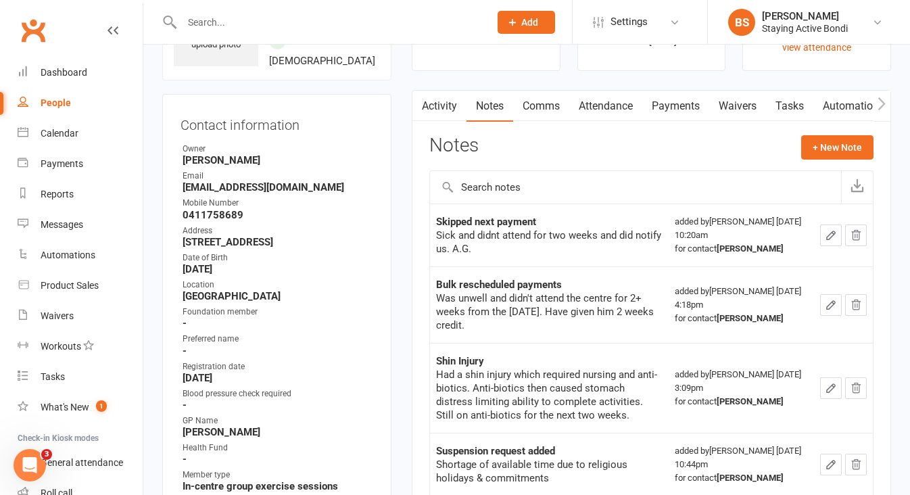
click at [613, 99] on link "Attendance" at bounding box center [605, 106] width 73 height 31
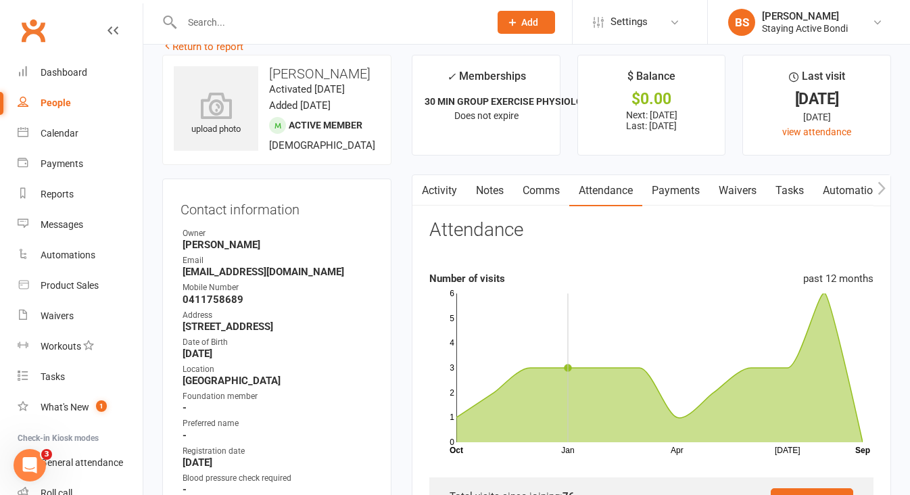
scroll to position [26, 0]
click at [671, 193] on link "Payments" at bounding box center [675, 189] width 67 height 31
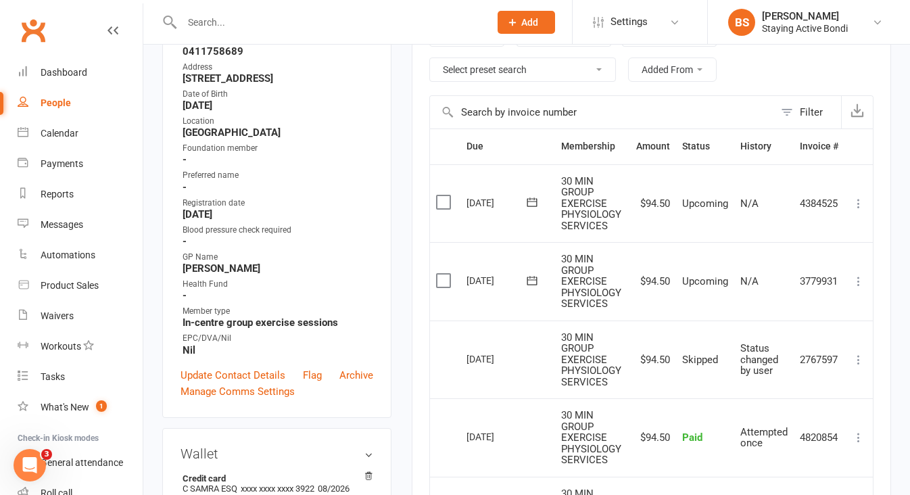
scroll to position [270, 0]
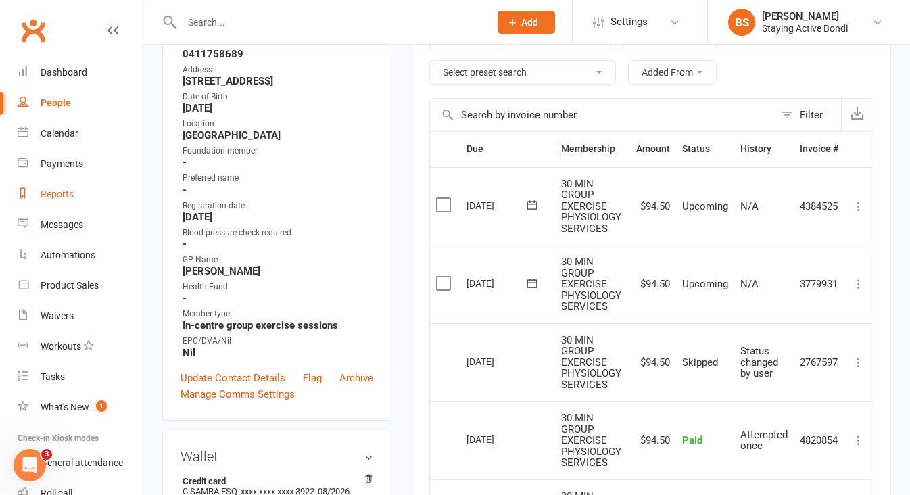
click at [56, 197] on div "Reports" at bounding box center [57, 194] width 33 height 11
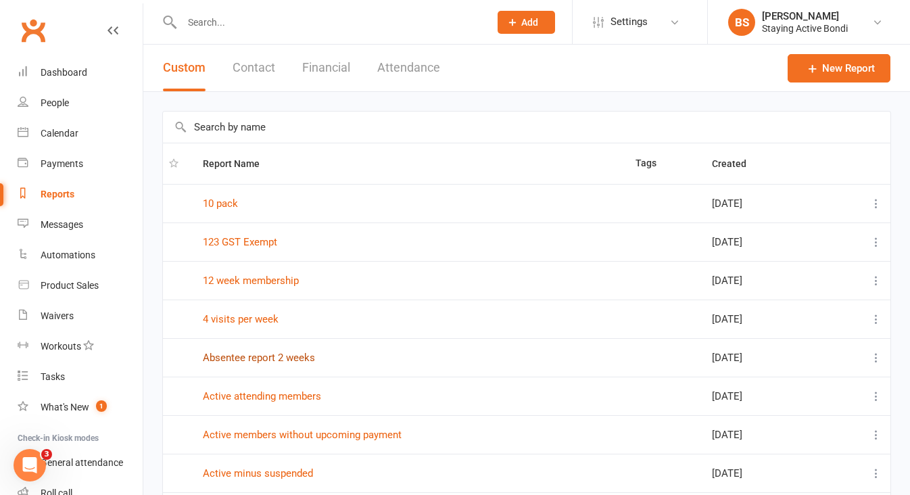
click at [232, 355] on link "Absentee report 2 weeks" at bounding box center [259, 358] width 112 height 12
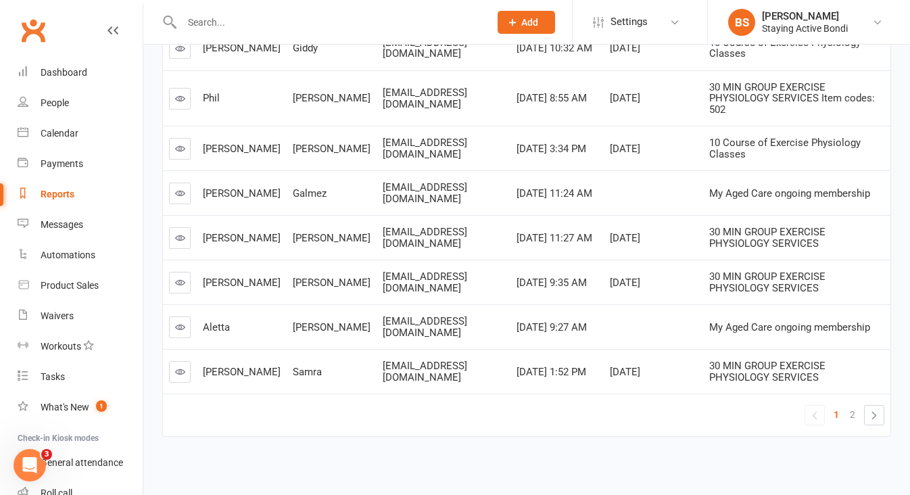
scroll to position [333, 0]
click at [853, 406] on span "2" at bounding box center [852, 415] width 5 height 19
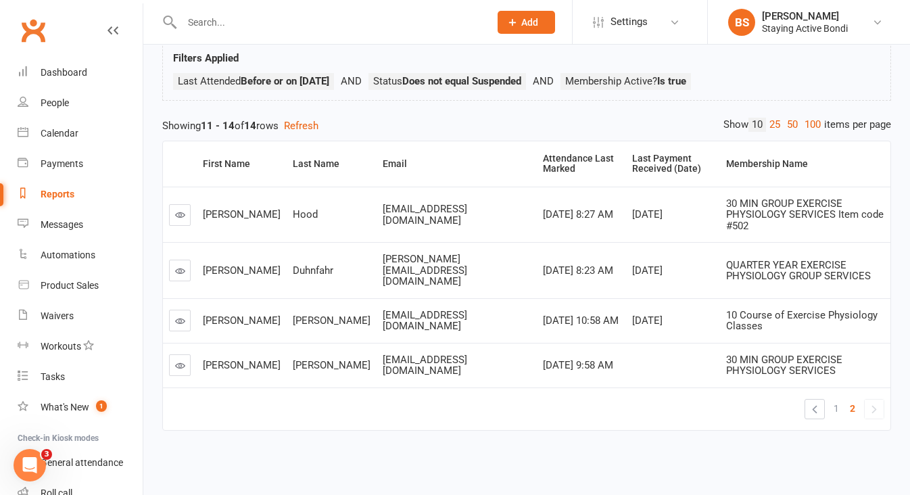
scroll to position [70, 0]
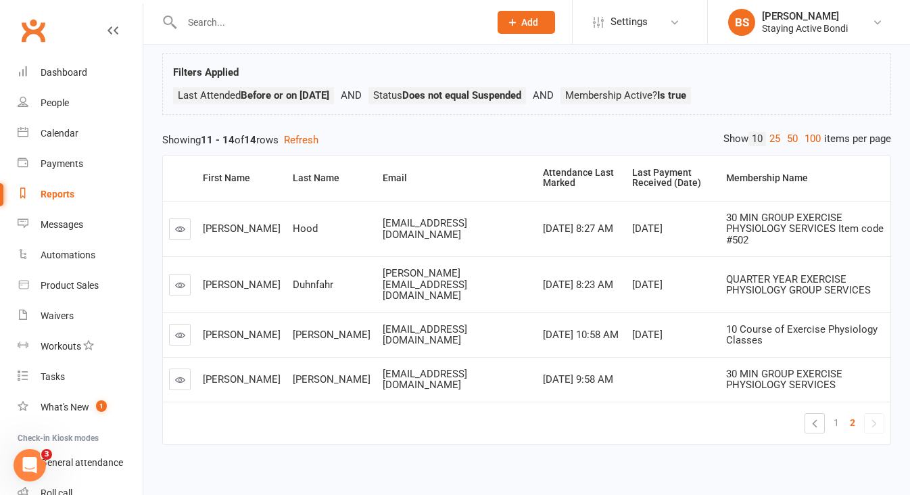
click at [182, 224] on icon at bounding box center [180, 229] width 10 height 10
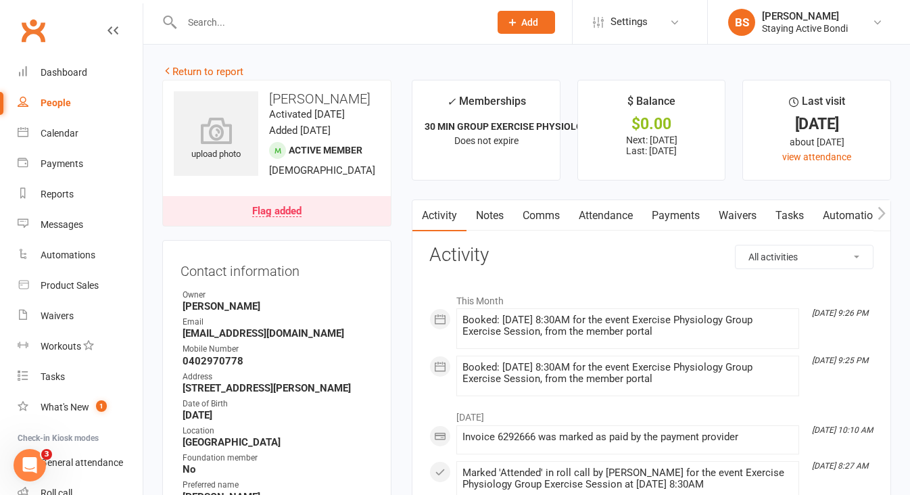
click at [279, 217] on div "Flag added" at bounding box center [276, 211] width 49 height 11
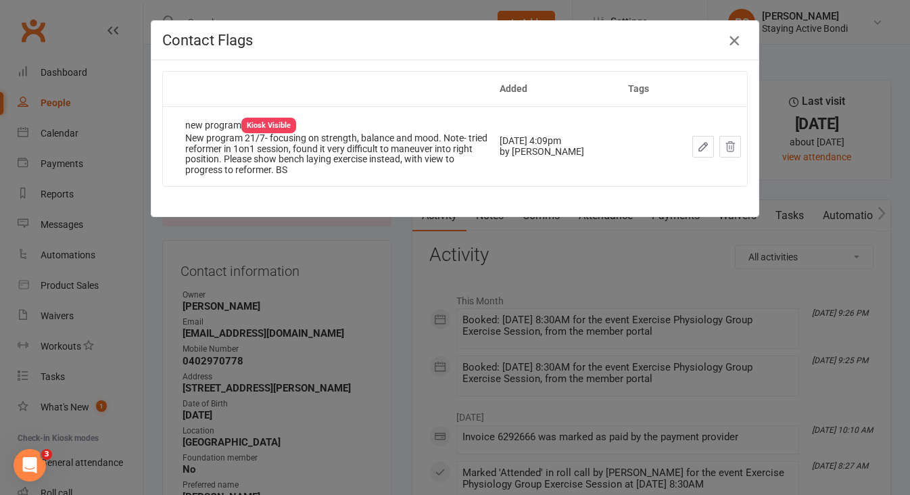
click at [738, 41] on icon "button" at bounding box center [734, 40] width 16 height 16
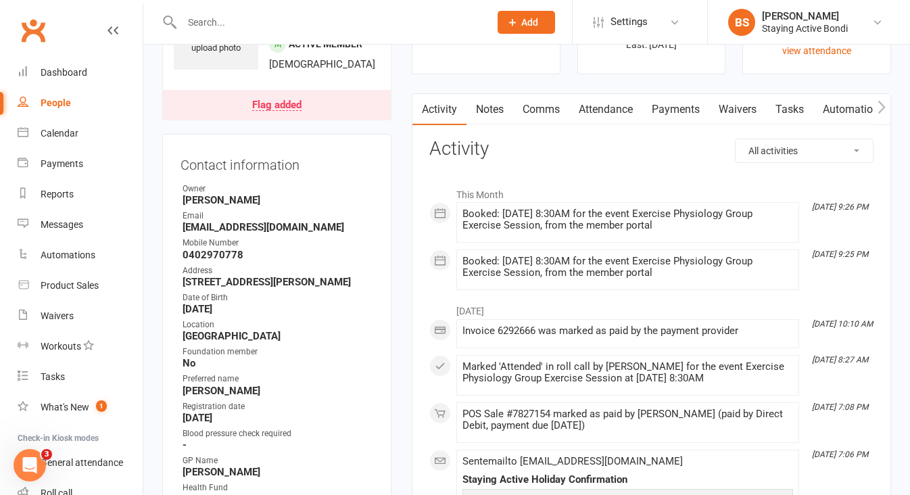
scroll to position [109, 0]
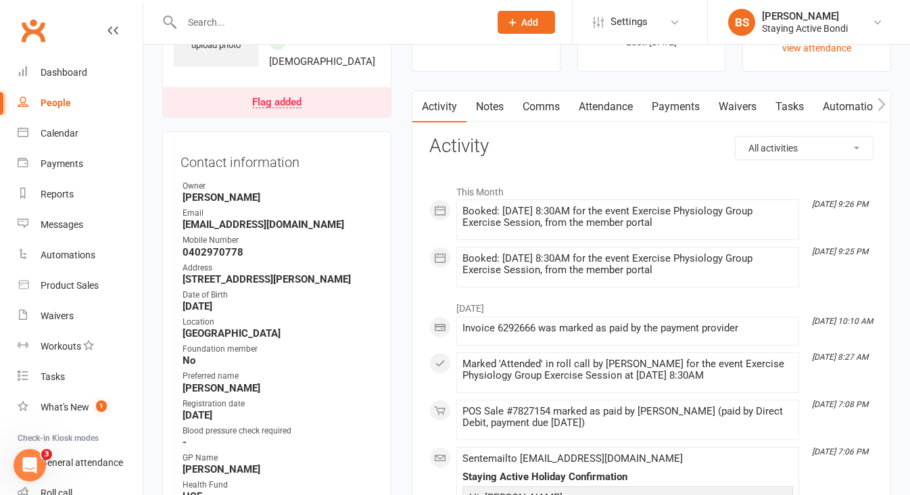
click at [664, 107] on link "Payments" at bounding box center [675, 106] width 67 height 31
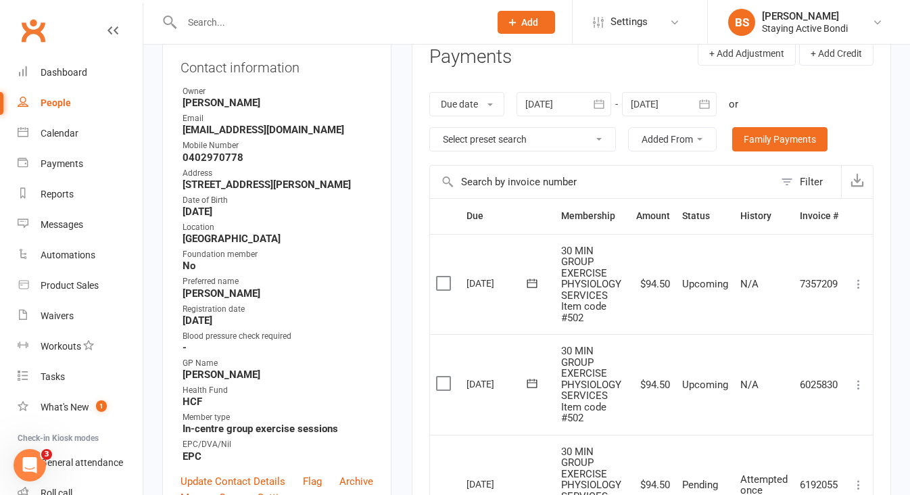
scroll to position [193, 0]
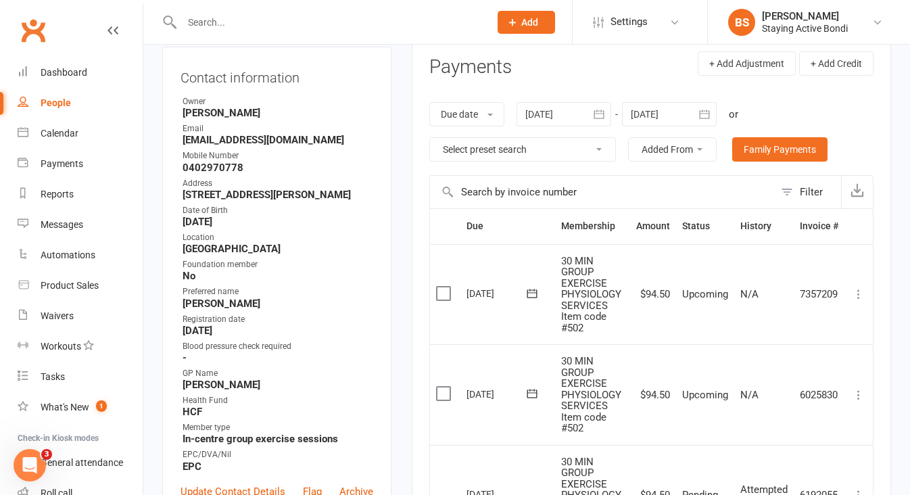
click at [540, 116] on div at bounding box center [563, 114] width 95 height 24
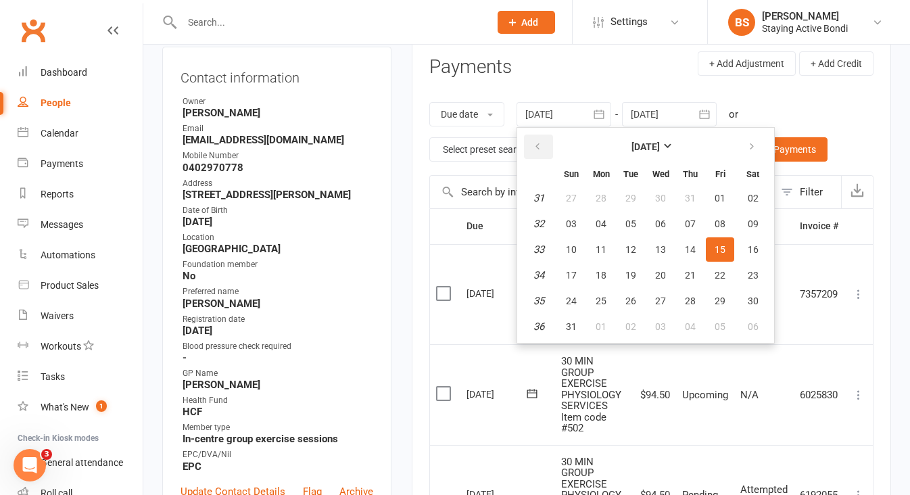
click at [544, 137] on button "button" at bounding box center [538, 147] width 29 height 24
click at [572, 193] on span "01" at bounding box center [571, 198] width 11 height 11
type input "[DATE]"
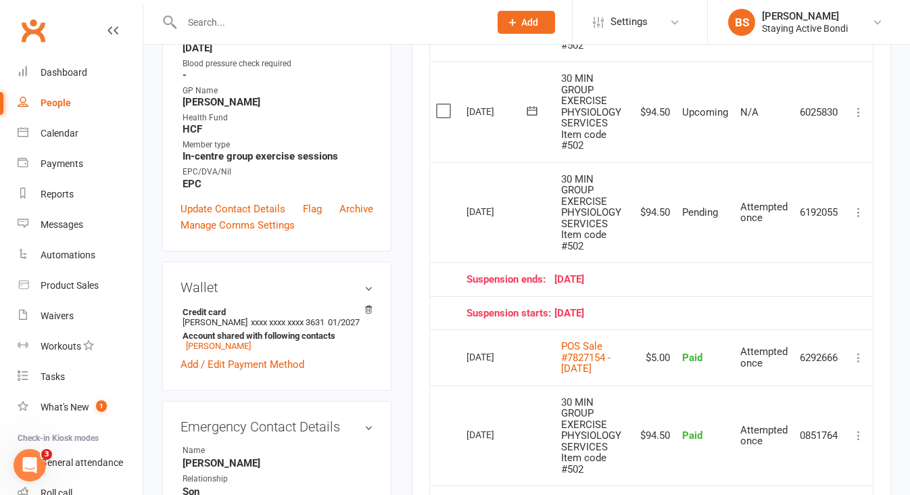
scroll to position [474, 0]
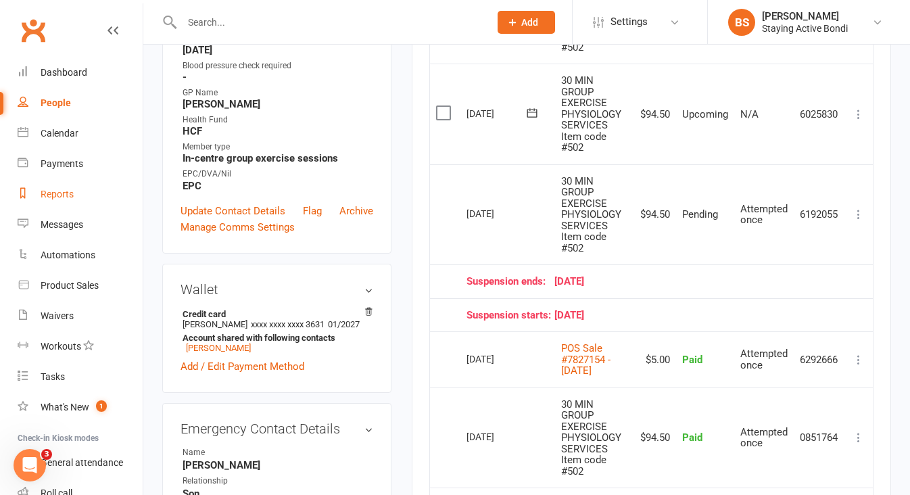
click at [59, 197] on div "Reports" at bounding box center [57, 194] width 33 height 11
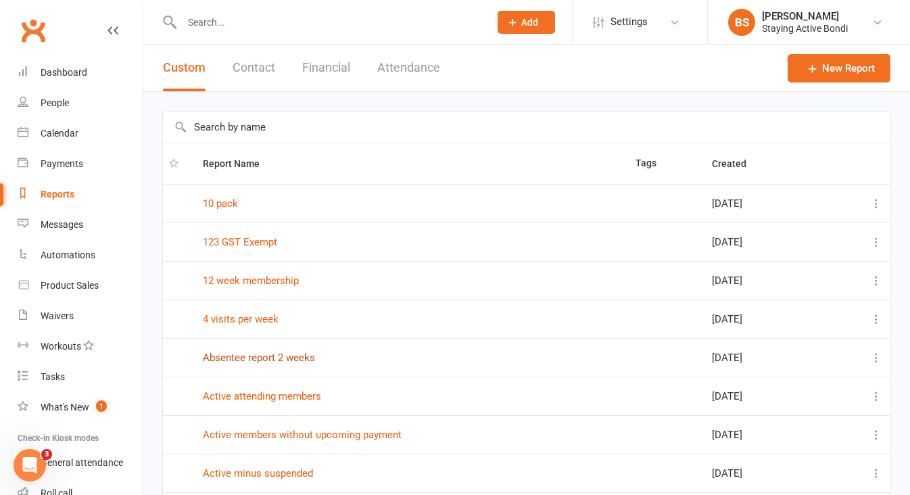
click at [246, 357] on link "Absentee report 2 weeks" at bounding box center [259, 358] width 112 height 12
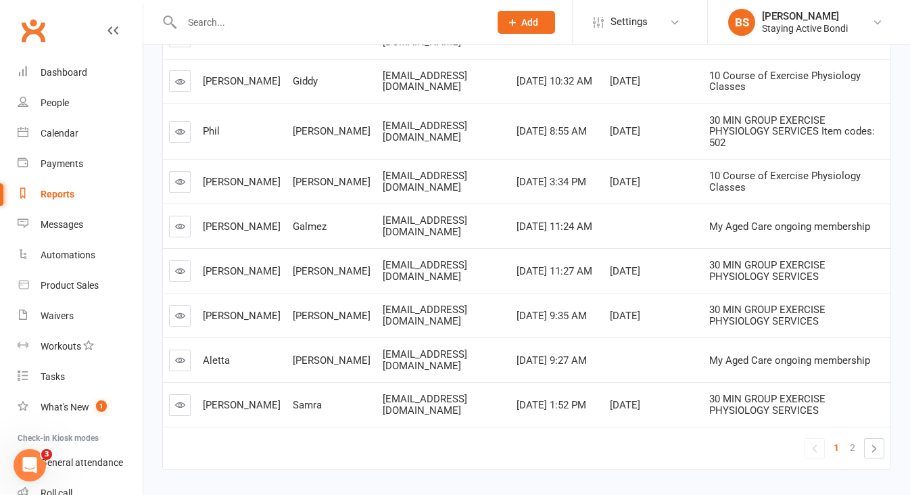
scroll to position [327, 0]
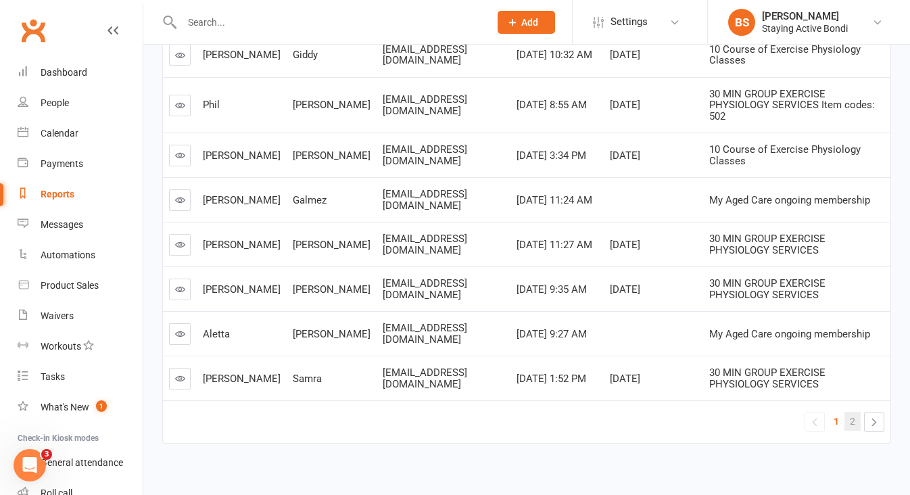
click at [852, 412] on span "2" at bounding box center [852, 421] width 5 height 19
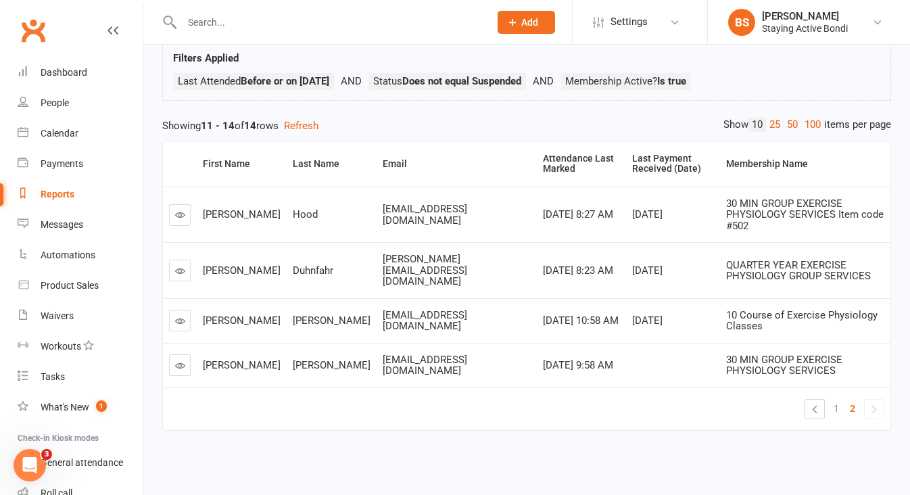
scroll to position [70, 0]
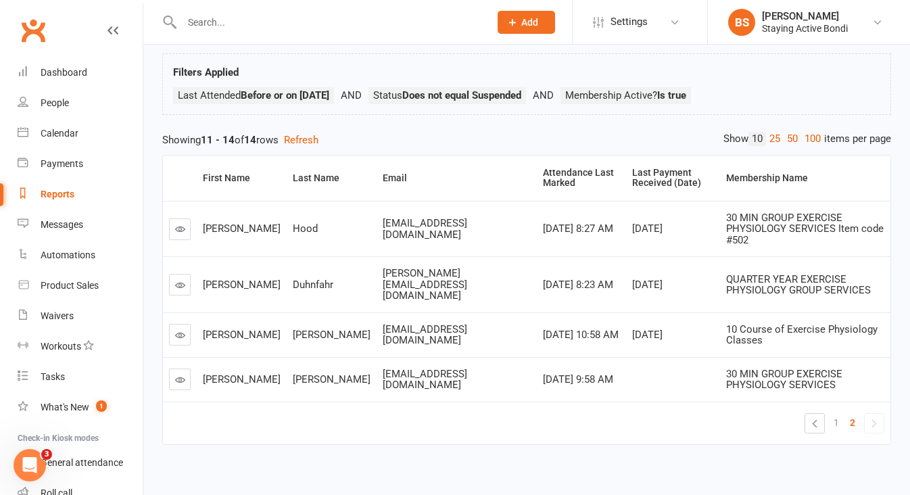
click at [177, 280] on icon at bounding box center [180, 285] width 10 height 10
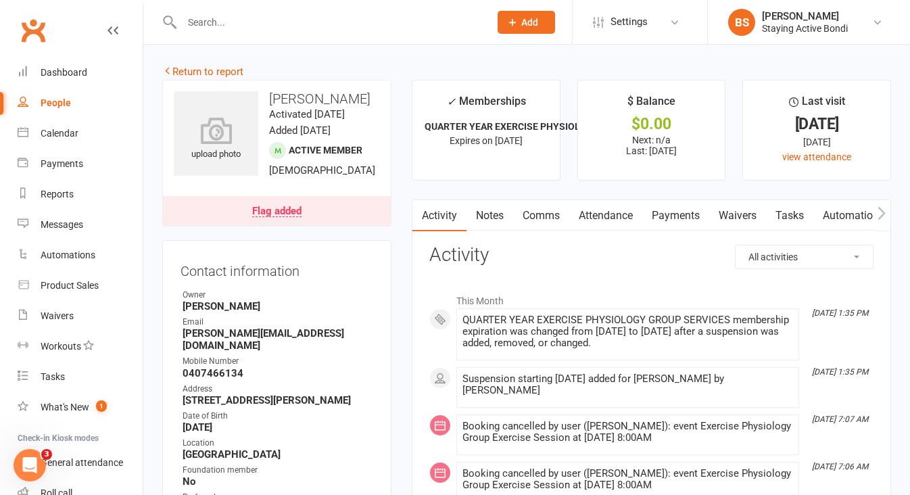
click at [688, 218] on link "Payments" at bounding box center [675, 215] width 67 height 31
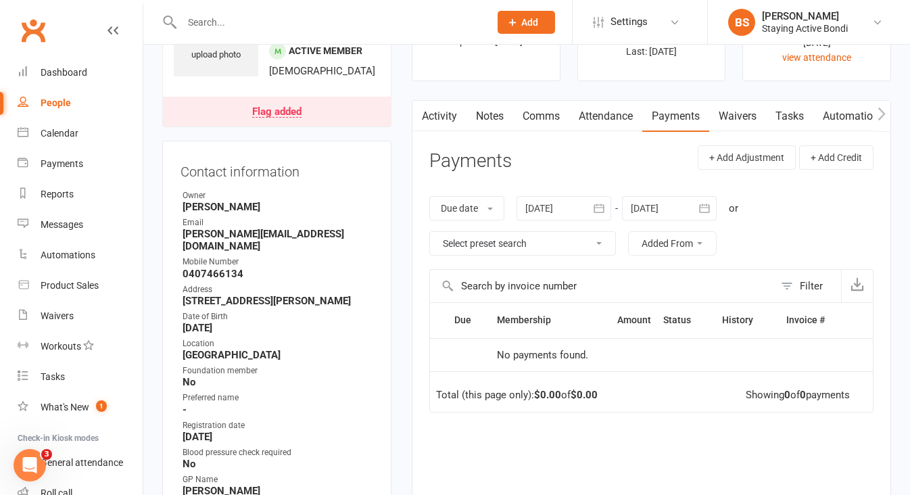
scroll to position [13, 0]
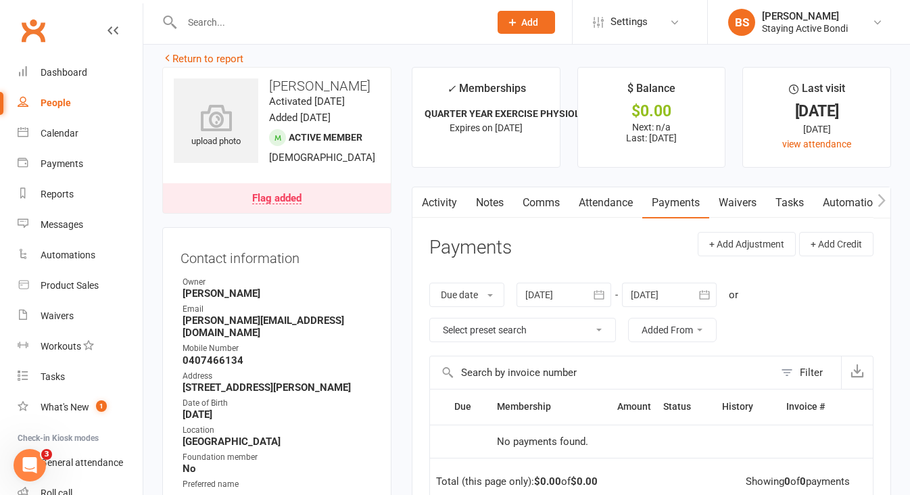
click at [554, 293] on div at bounding box center [563, 295] width 95 height 24
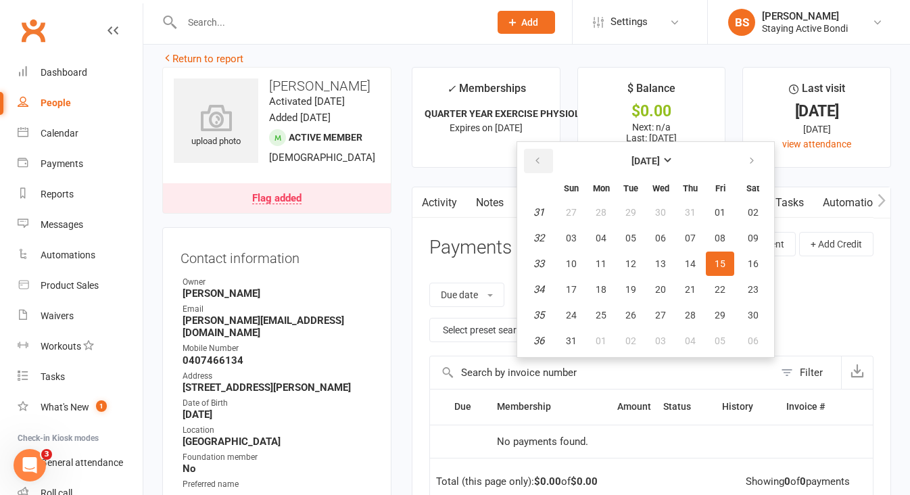
click at [546, 160] on button "button" at bounding box center [538, 161] width 29 height 24
click at [577, 212] on span "01" at bounding box center [571, 212] width 11 height 11
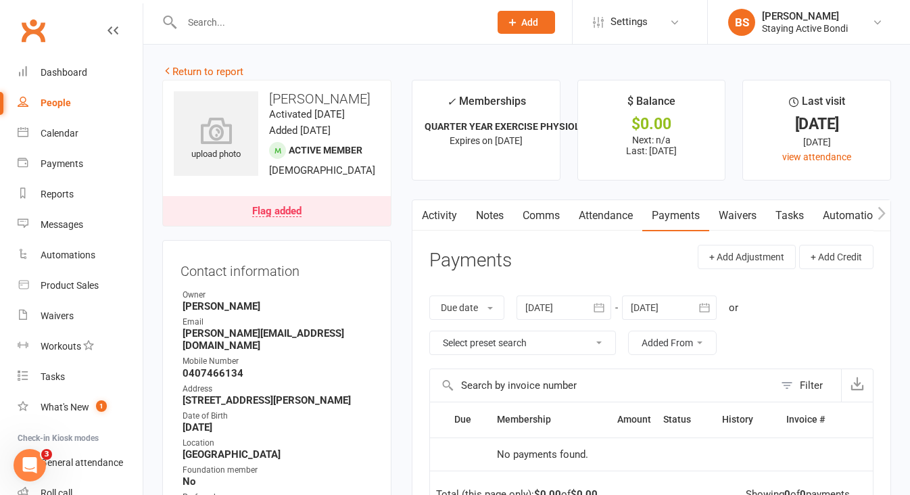
scroll to position [0, 0]
click at [284, 212] on div "Flag added" at bounding box center [276, 211] width 49 height 11
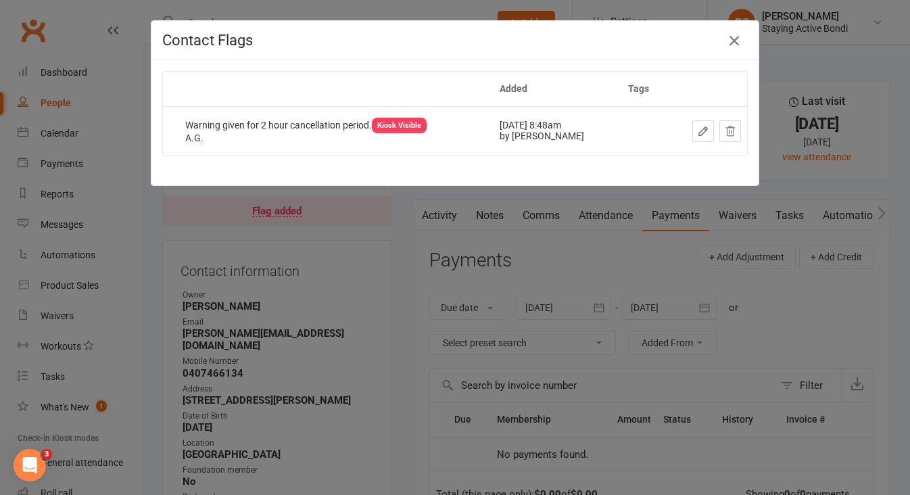
click at [736, 40] on icon "button" at bounding box center [734, 40] width 16 height 16
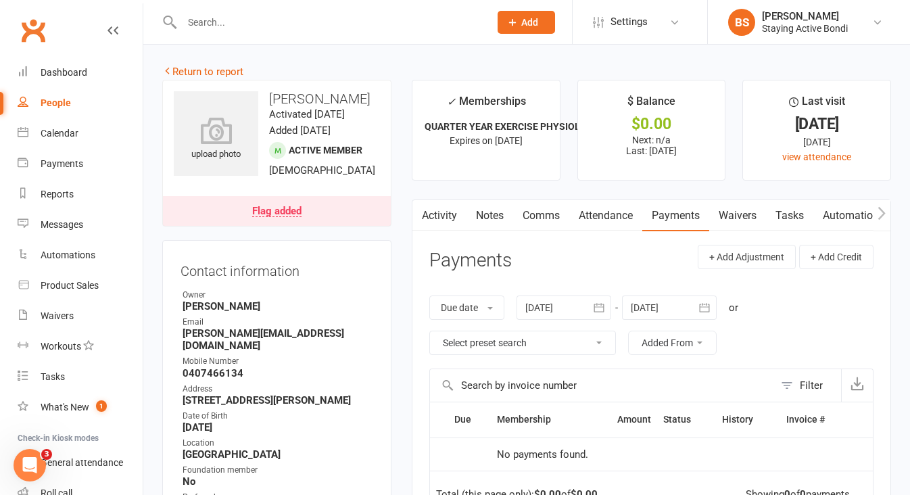
click at [536, 305] on div at bounding box center [563, 307] width 95 height 24
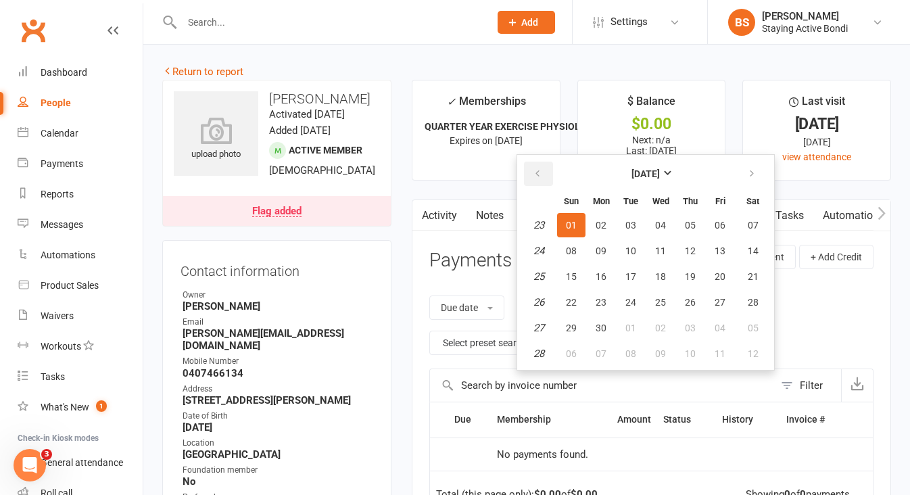
click at [539, 171] on icon "button" at bounding box center [537, 173] width 9 height 11
click at [570, 239] on button "06" at bounding box center [571, 251] width 28 height 24
type input "[DATE]"
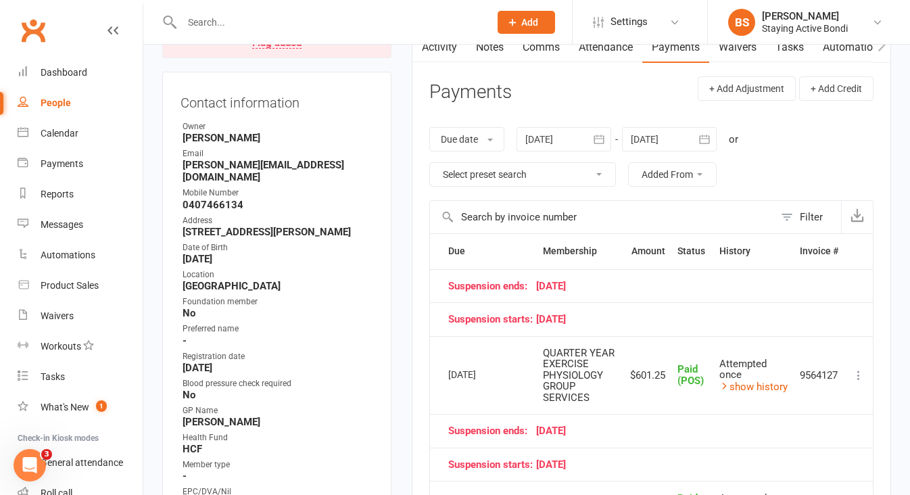
scroll to position [169, 0]
click at [59, 197] on div "Reports" at bounding box center [57, 194] width 33 height 11
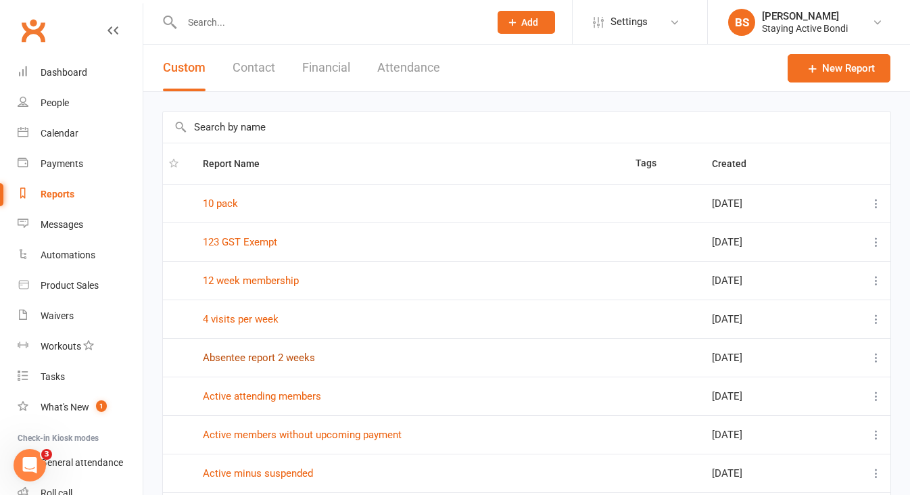
click at [272, 356] on link "Absentee report 2 weeks" at bounding box center [259, 358] width 112 height 12
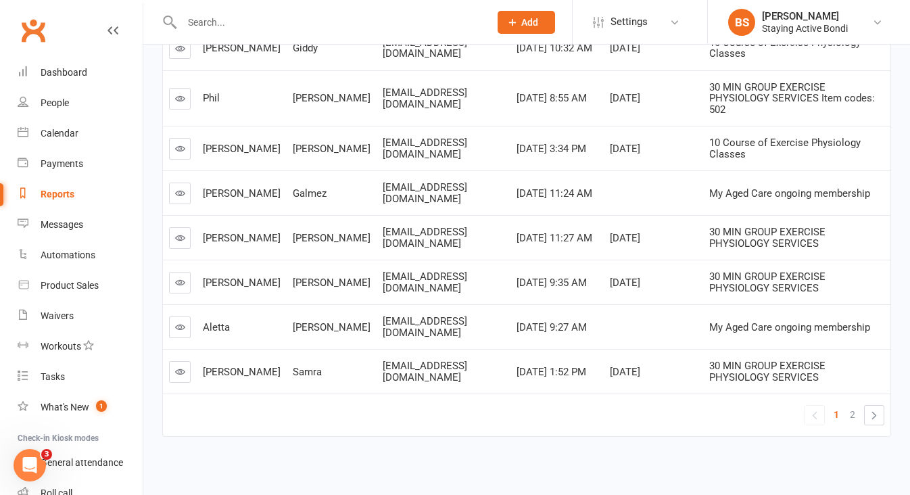
scroll to position [333, 0]
click at [852, 406] on span "2" at bounding box center [852, 415] width 5 height 19
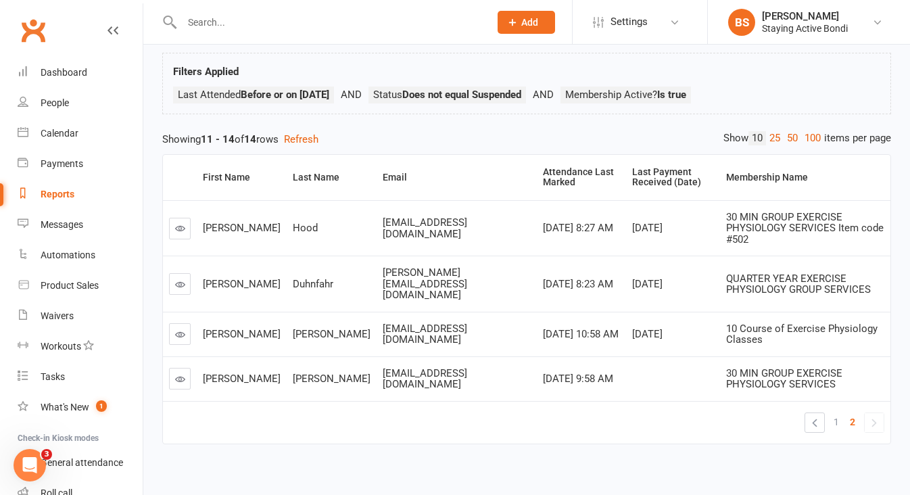
scroll to position [70, 0]
click at [183, 375] on icon at bounding box center [180, 380] width 10 height 10
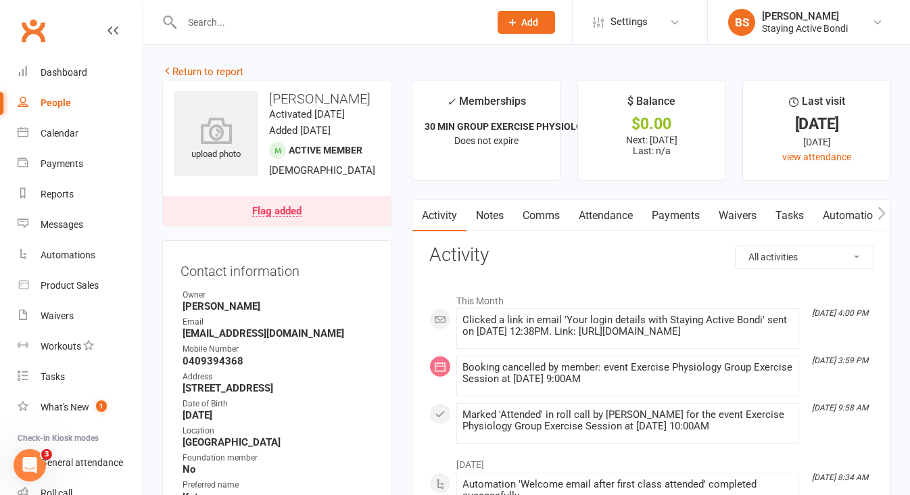
click at [302, 217] on div "Flag added" at bounding box center [276, 211] width 49 height 11
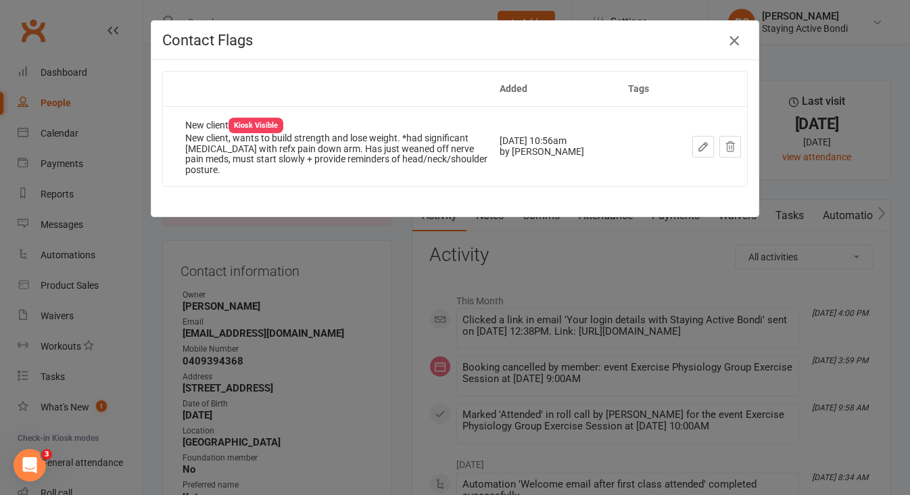
click at [738, 39] on icon "button" at bounding box center [734, 40] width 16 height 16
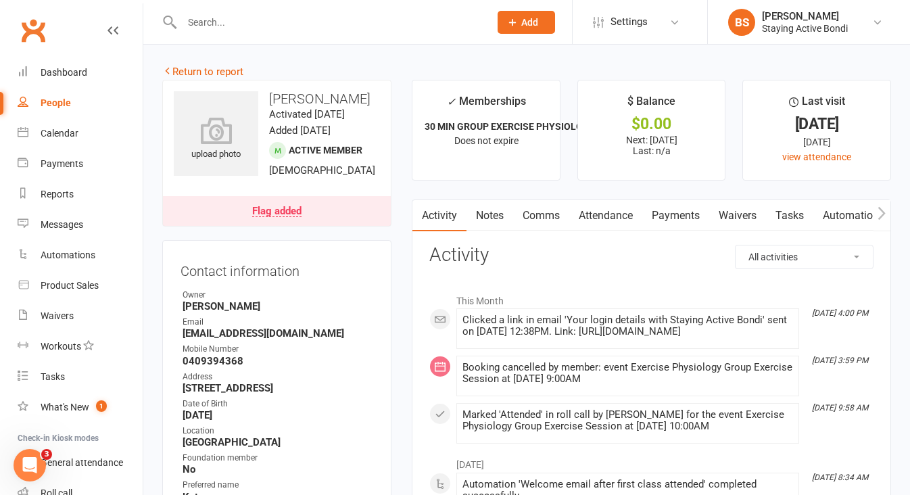
click at [615, 214] on link "Attendance" at bounding box center [605, 215] width 73 height 31
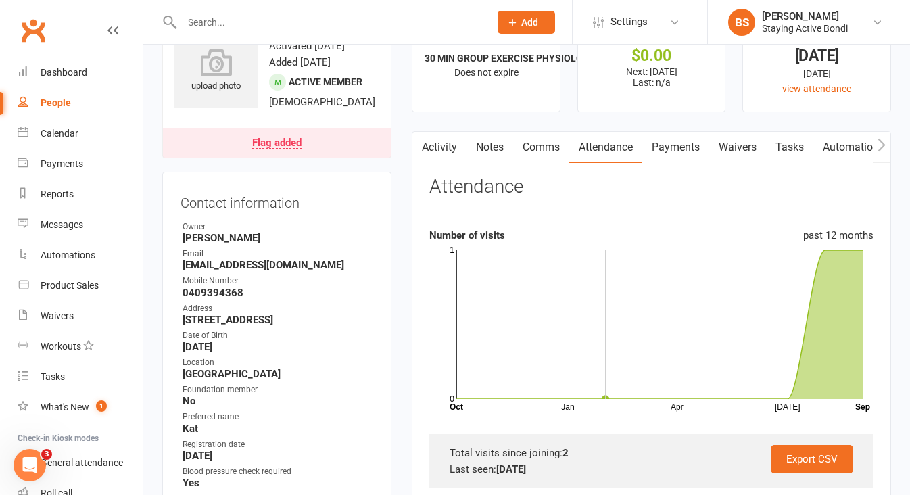
scroll to position [24, 0]
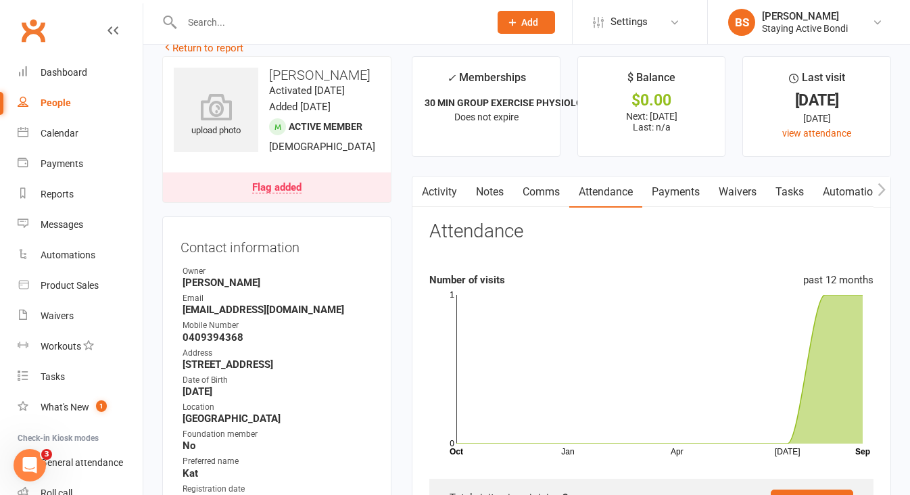
click at [539, 194] on link "Comms" at bounding box center [541, 191] width 56 height 31
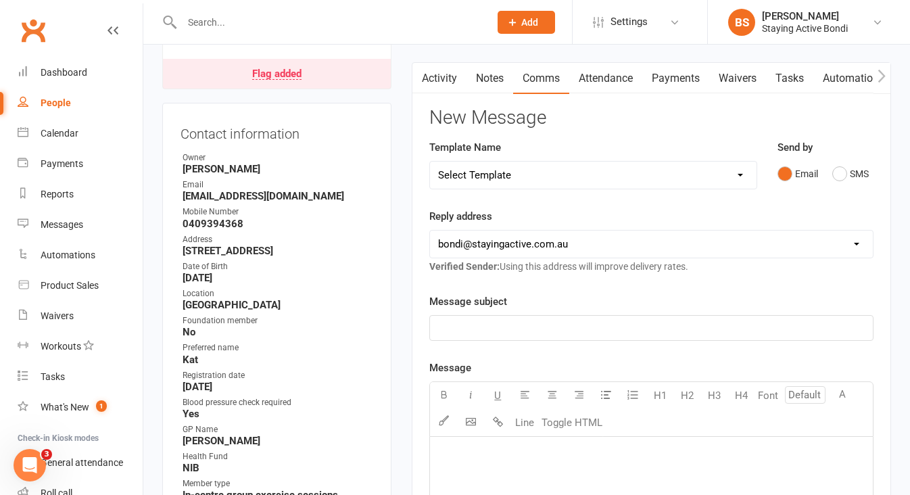
scroll to position [140, 0]
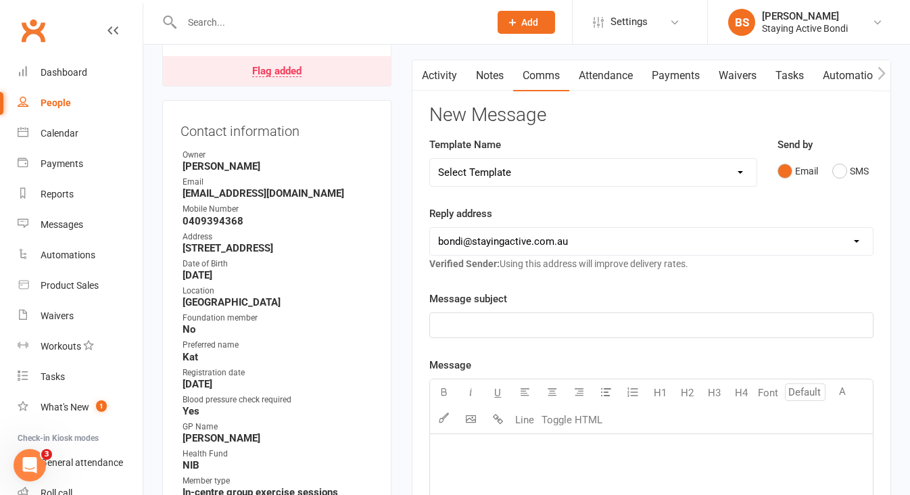
click at [487, 74] on link "Notes" at bounding box center [489, 75] width 47 height 31
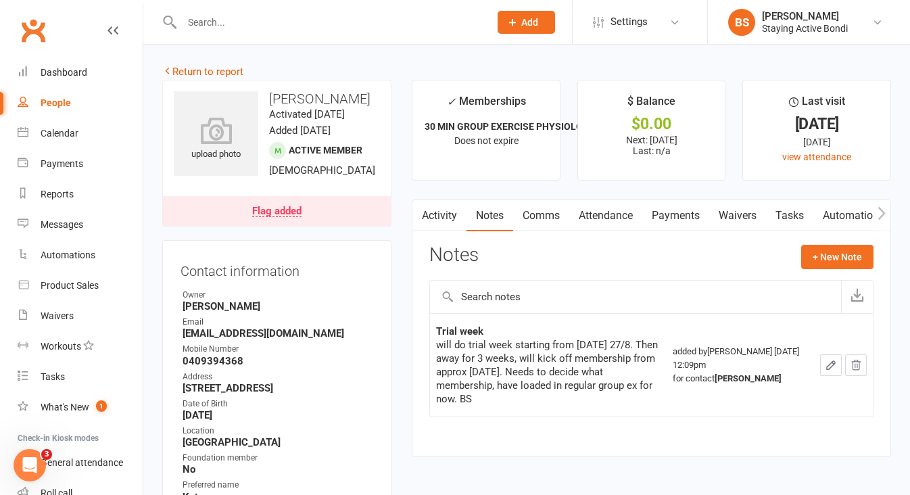
click at [673, 213] on link "Payments" at bounding box center [675, 215] width 67 height 31
